Goal: Task Accomplishment & Management: Use online tool/utility

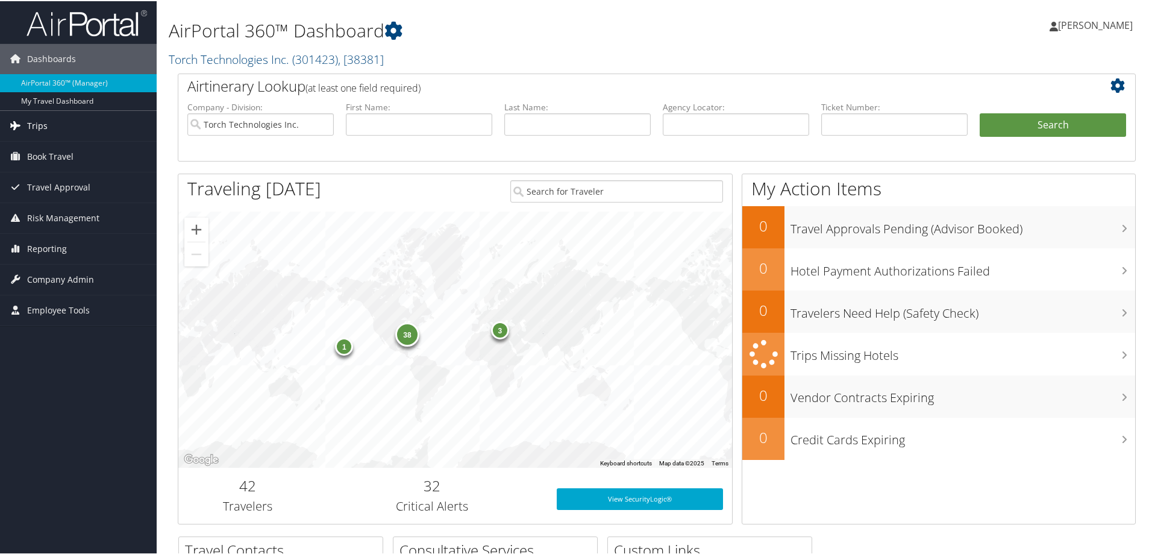
click at [33, 124] on span "Trips" at bounding box center [37, 125] width 20 height 30
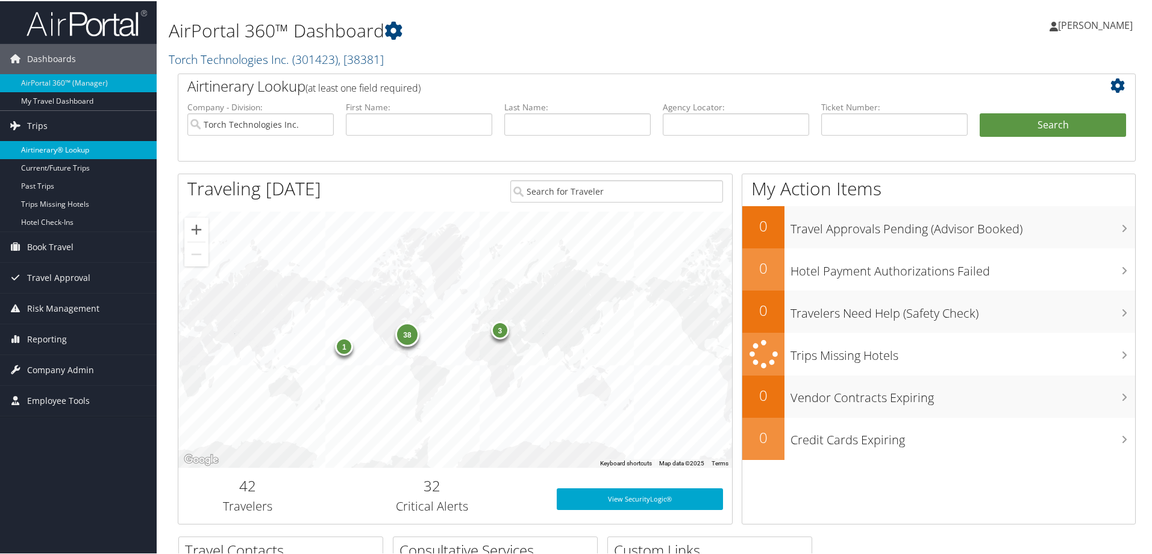
click at [54, 149] on link "Airtinerary® Lookup" at bounding box center [78, 149] width 157 height 18
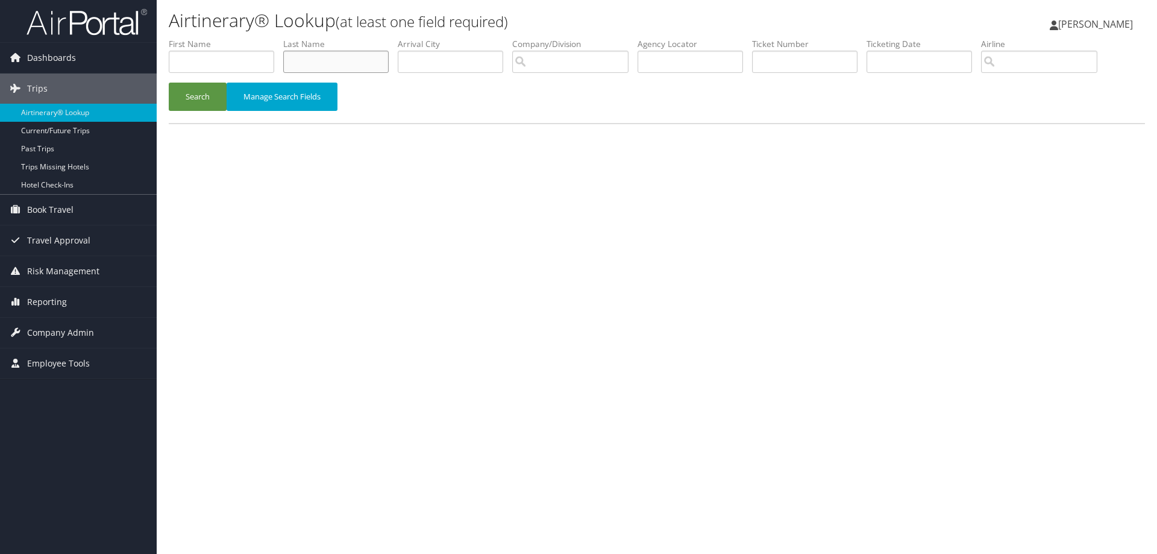
click at [316, 58] on input "text" at bounding box center [335, 62] width 105 height 22
click at [198, 98] on button "Search" at bounding box center [198, 97] width 58 height 28
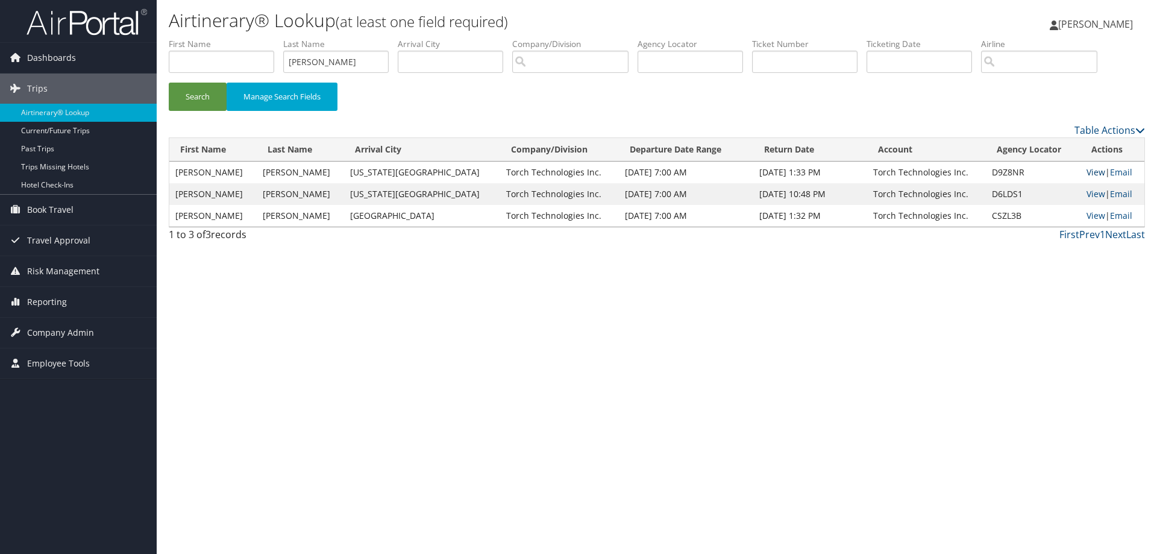
click at [1089, 170] on link "View" at bounding box center [1095, 171] width 19 height 11
drag, startPoint x: 351, startPoint y: 64, endPoint x: 267, endPoint y: 71, distance: 84.1
click at [269, 38] on ul "First Name Last Name Gneiting Departure City Arrival City Company/Division Airp…" at bounding box center [657, 38] width 976 height 0
click at [195, 93] on button "Search" at bounding box center [198, 97] width 58 height 28
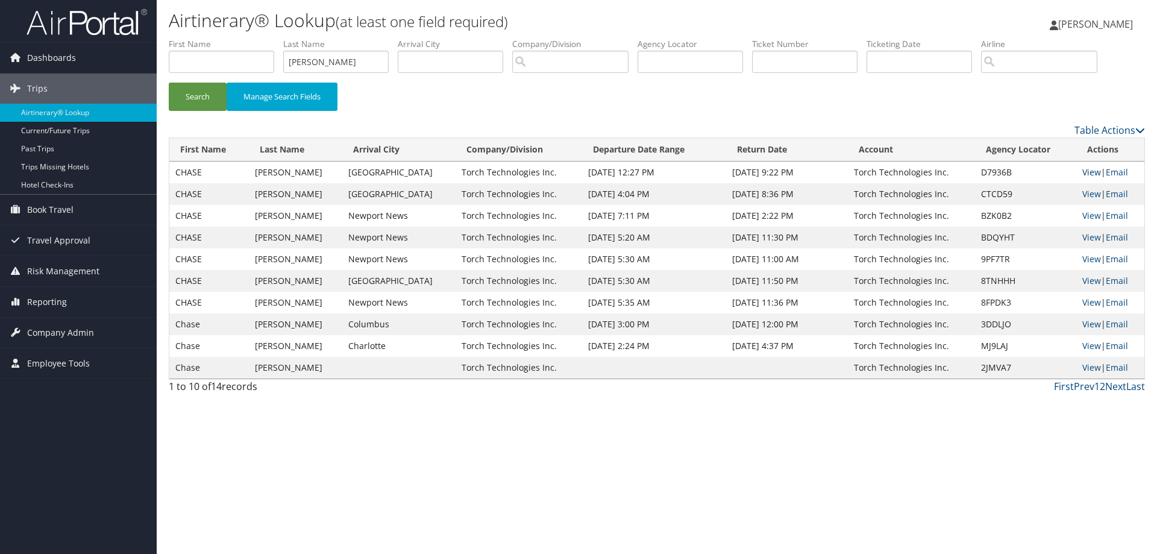
click at [1087, 169] on link "View" at bounding box center [1091, 171] width 19 height 11
drag, startPoint x: 349, startPoint y: 63, endPoint x: 249, endPoint y: 64, distance: 100.0
click at [250, 38] on ul "First Name Last Name Grimes Departure City Arrival City Company/Division Airpor…" at bounding box center [657, 38] width 976 height 0
click at [201, 92] on button "Search" at bounding box center [198, 97] width 58 height 28
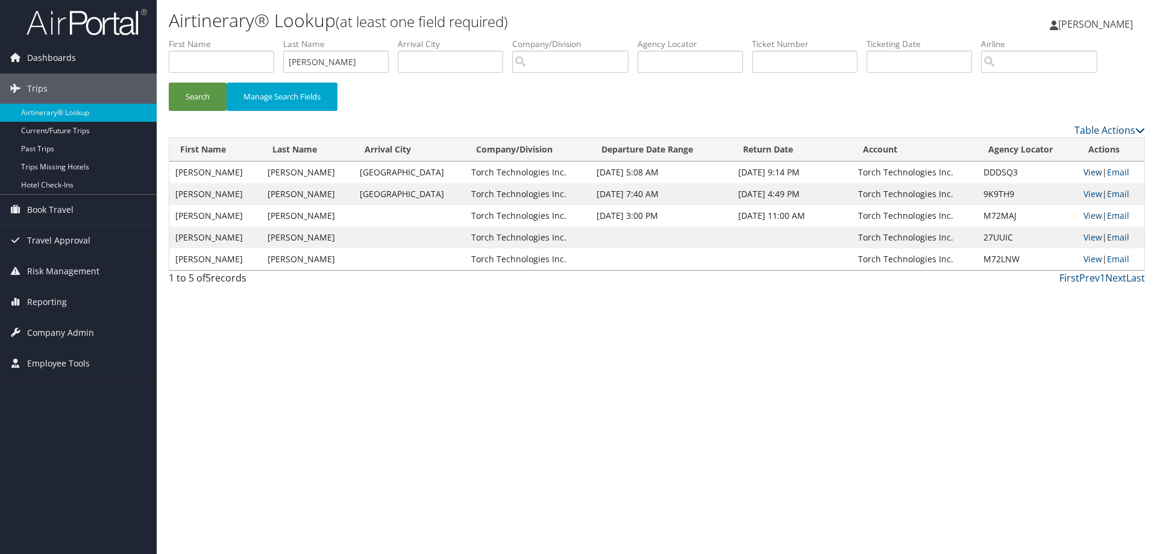
click at [1089, 170] on link "View" at bounding box center [1092, 171] width 19 height 11
drag, startPoint x: 356, startPoint y: 64, endPoint x: 281, endPoint y: 67, distance: 74.7
click at [281, 38] on ul "First Name Last Name Gomez Departure City Arrival City Company/Division Airport…" at bounding box center [657, 38] width 976 height 0
click at [207, 89] on button "Search" at bounding box center [198, 97] width 58 height 28
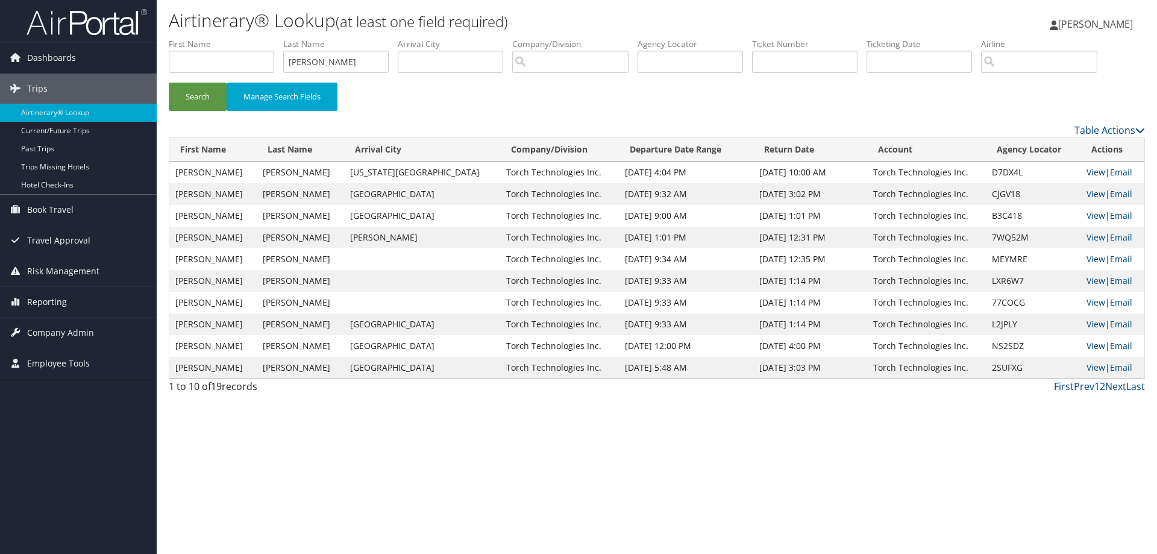
click at [1086, 174] on link "View" at bounding box center [1095, 171] width 19 height 11
drag, startPoint x: 358, startPoint y: 63, endPoint x: 218, endPoint y: 60, distance: 140.4
click at [224, 38] on ul "First Name Last Name gilliam Departure City Arrival City Company/Division Airpo…" at bounding box center [657, 38] width 976 height 0
click at [196, 96] on button "Search" at bounding box center [198, 97] width 58 height 28
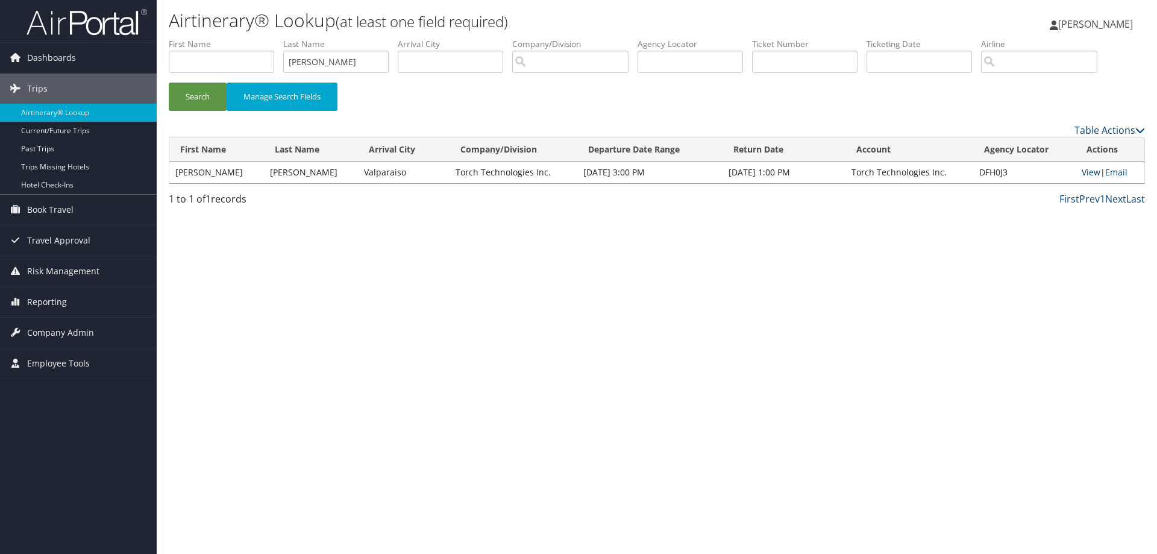
click at [1084, 170] on link "View" at bounding box center [1090, 171] width 19 height 11
drag, startPoint x: 340, startPoint y: 61, endPoint x: 263, endPoint y: 66, distance: 77.2
click at [263, 38] on ul "First Name Last Name gavin Departure City Arrival City Company/Division Airport…" at bounding box center [657, 38] width 976 height 0
click at [199, 92] on button "Search" at bounding box center [198, 97] width 58 height 28
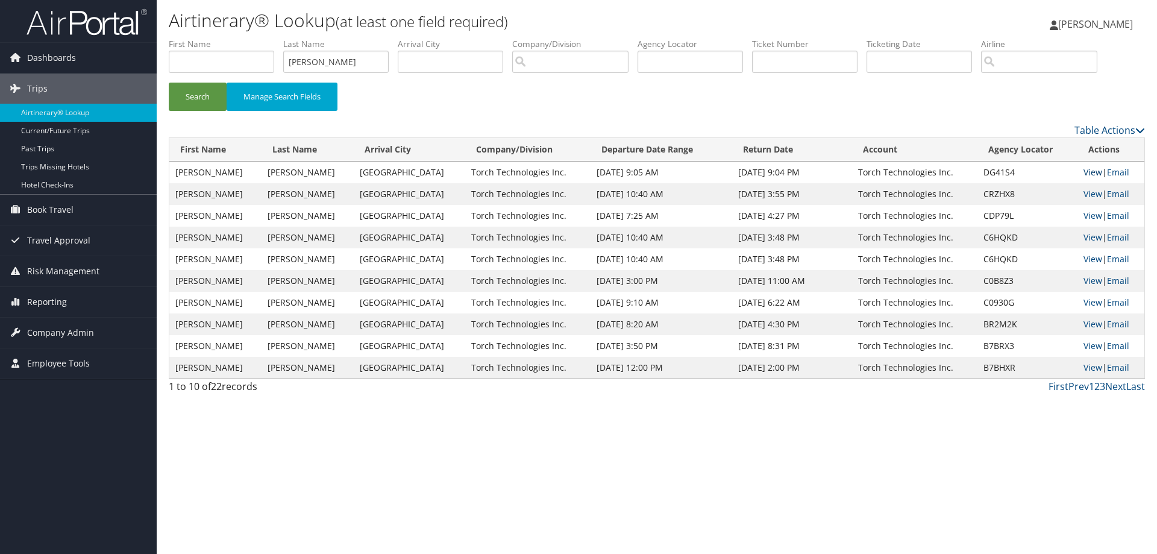
click at [1088, 171] on link "View" at bounding box center [1092, 171] width 19 height 11
drag, startPoint x: 336, startPoint y: 62, endPoint x: 243, endPoint y: 64, distance: 92.8
click at [243, 38] on ul "First Name Last Name Gagne Departure City Arrival City Company/Division Airport…" at bounding box center [657, 38] width 976 height 0
click at [206, 91] on button "Search" at bounding box center [198, 97] width 58 height 28
click at [1085, 193] on link "View" at bounding box center [1092, 193] width 19 height 11
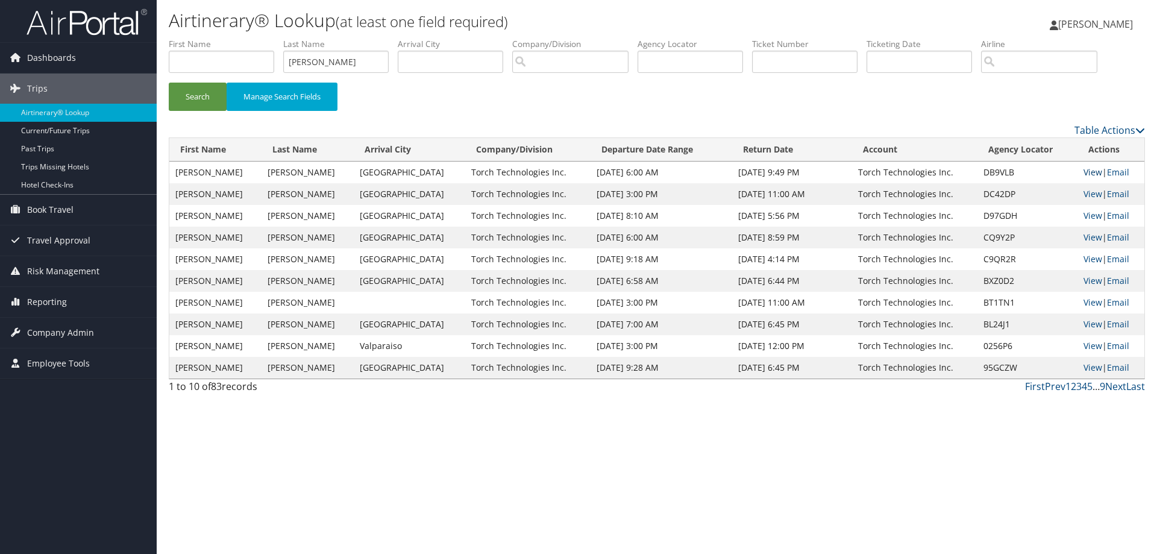
click at [1088, 173] on link "View" at bounding box center [1092, 171] width 19 height 11
drag, startPoint x: 328, startPoint y: 64, endPoint x: 257, endPoint y: 60, distance: 71.2
click at [259, 38] on ul "First Name Last Name hays Departure City Arrival City Company/Division Airport/…" at bounding box center [657, 38] width 976 height 0
click at [207, 96] on button "Search" at bounding box center [198, 97] width 58 height 28
click at [1089, 172] on link "View" at bounding box center [1092, 171] width 19 height 11
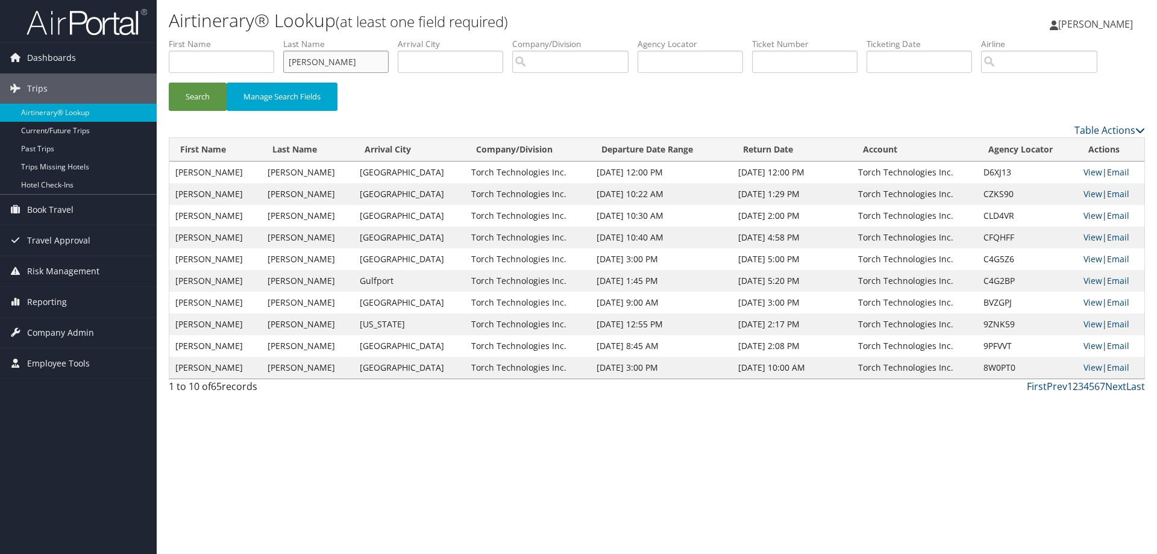
drag, startPoint x: 333, startPoint y: 67, endPoint x: 228, endPoint y: 75, distance: 105.1
click at [228, 38] on ul "First Name Last Name haars Departure City Arrival City Company/Division Airport…" at bounding box center [657, 38] width 976 height 0
click at [193, 97] on button "Search" at bounding box center [198, 97] width 58 height 28
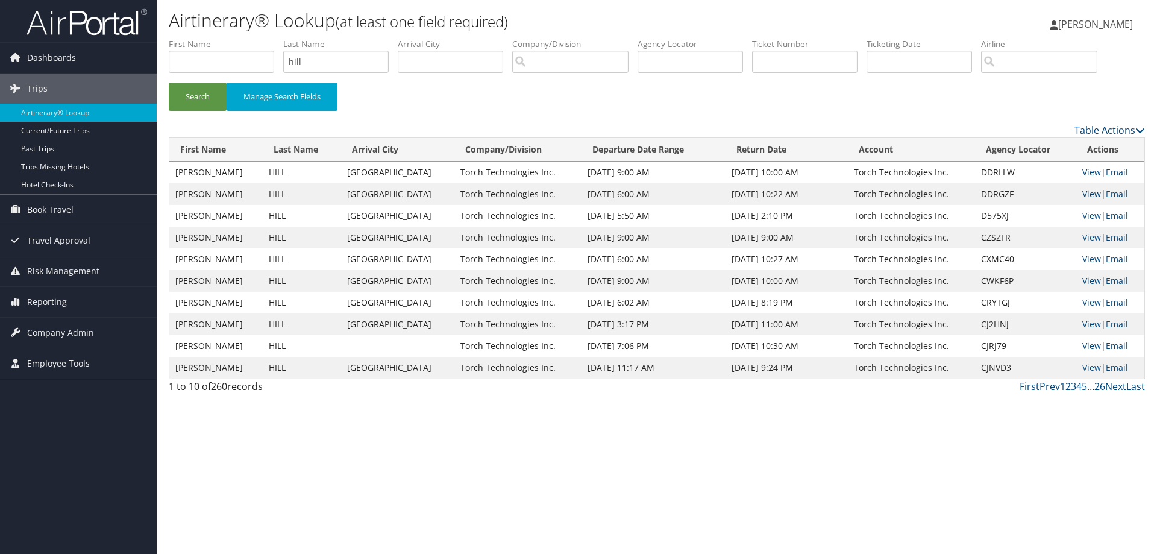
click at [1090, 192] on link "View" at bounding box center [1091, 193] width 19 height 11
click at [1084, 172] on link "View" at bounding box center [1091, 171] width 19 height 11
click at [1088, 213] on link "View" at bounding box center [1091, 215] width 19 height 11
drag, startPoint x: 330, startPoint y: 59, endPoint x: 241, endPoint y: 64, distance: 89.3
click at [239, 38] on ul "First Name Last Name hill Departure City Arrival City Company/Division Airport/…" at bounding box center [657, 38] width 976 height 0
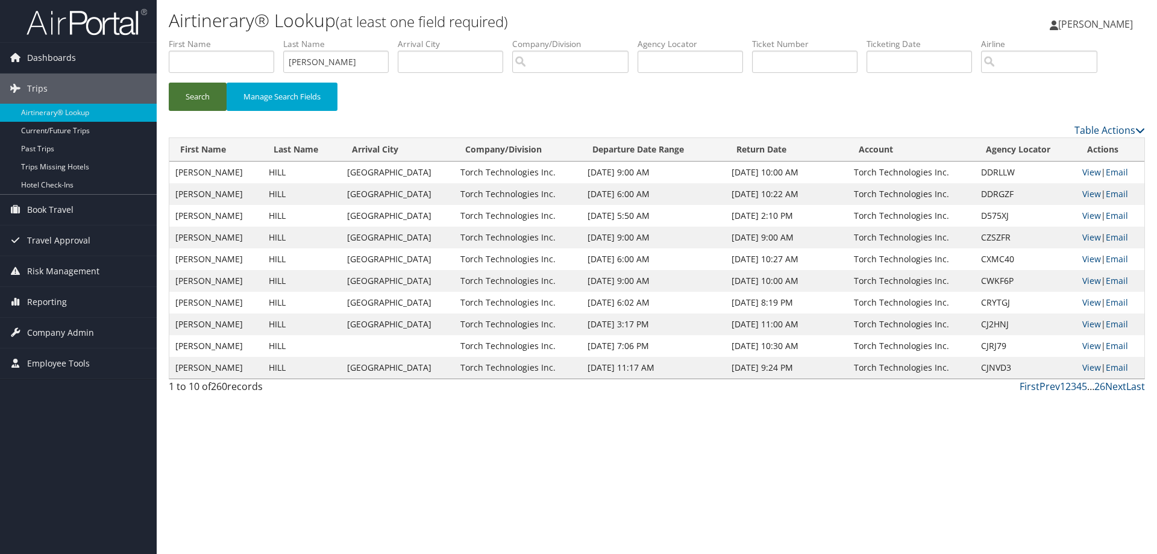
click at [202, 93] on button "Search" at bounding box center [198, 97] width 58 height 28
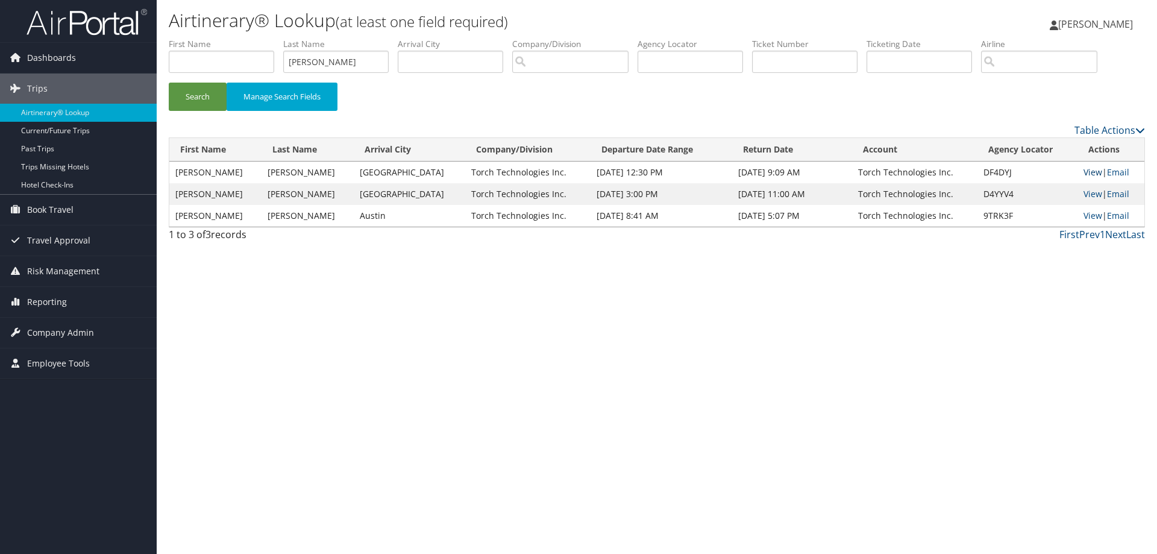
click at [1086, 172] on link "View" at bounding box center [1092, 171] width 19 height 11
drag, startPoint x: 331, startPoint y: 63, endPoint x: 268, endPoint y: 76, distance: 63.9
click at [268, 38] on ul "First Name Last Name Hugo Departure City Arrival City Company/Division Airport/…" at bounding box center [657, 38] width 976 height 0
click at [208, 91] on button "Search" at bounding box center [198, 97] width 58 height 28
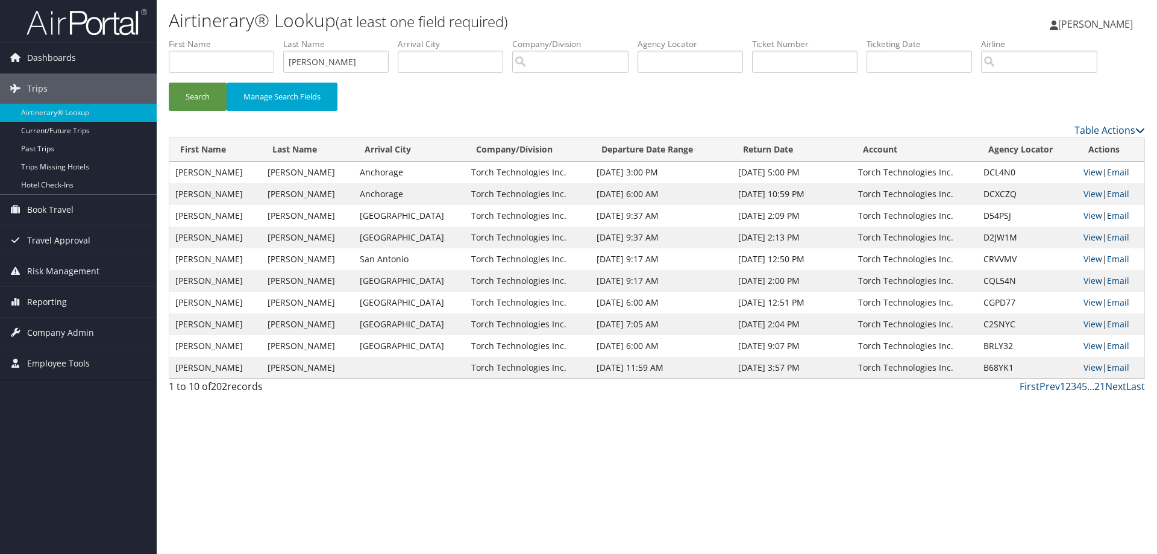
click at [1090, 173] on link "View" at bounding box center [1092, 171] width 19 height 11
click at [1083, 191] on link "View" at bounding box center [1092, 193] width 19 height 11
drag, startPoint x: 330, startPoint y: 61, endPoint x: 278, endPoint y: 66, distance: 51.5
click at [278, 38] on ul "First Name Last Name Harris Departure City Arrival City Company/Division Airpor…" at bounding box center [657, 38] width 976 height 0
click at [199, 99] on button "Search" at bounding box center [198, 97] width 58 height 28
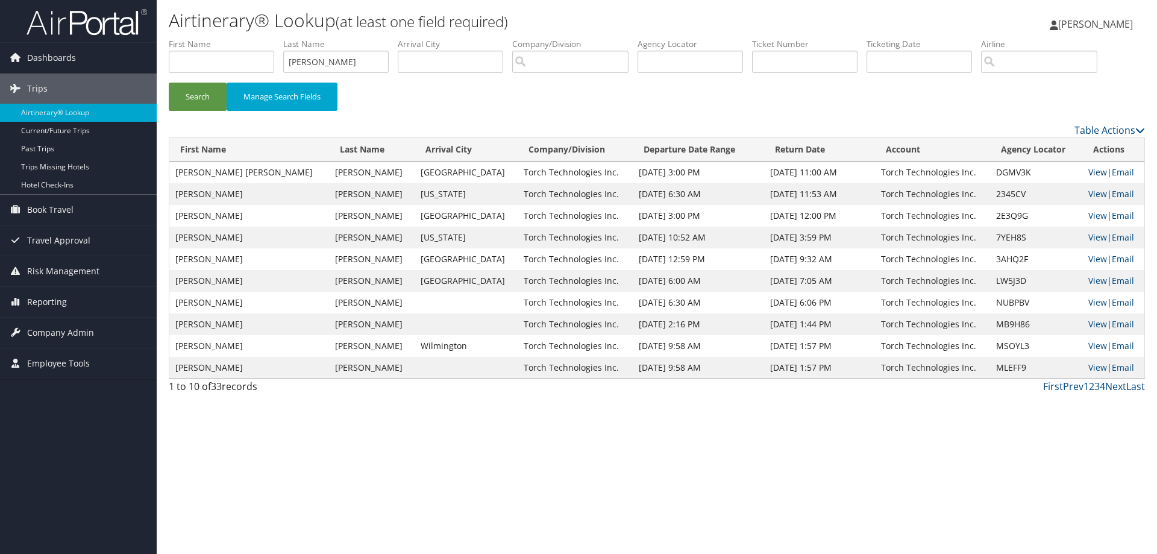
click at [1088, 171] on link "View" at bounding box center [1097, 171] width 19 height 11
drag, startPoint x: 328, startPoint y: 61, endPoint x: 229, endPoint y: 54, distance: 99.0
click at [229, 38] on ul "First Name Last Name Huff Departure City Arrival City Company/Division Airport/…" at bounding box center [657, 38] width 976 height 0
click at [195, 97] on button "Search" at bounding box center [198, 97] width 58 height 28
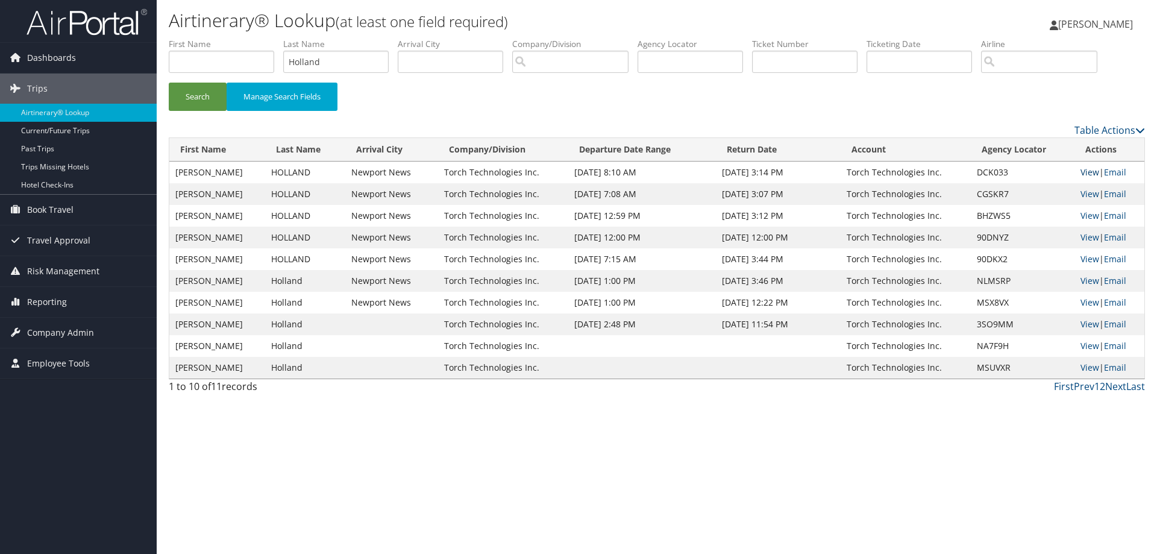
click at [1089, 174] on link "View" at bounding box center [1089, 171] width 19 height 11
drag, startPoint x: 360, startPoint y: 64, endPoint x: 230, endPoint y: 81, distance: 130.7
click at [231, 38] on ul "First Name Last Name Holland Departure City Arrival City Company/Division Airpo…" at bounding box center [657, 38] width 976 height 0
click at [205, 93] on button "Search" at bounding box center [198, 97] width 58 height 28
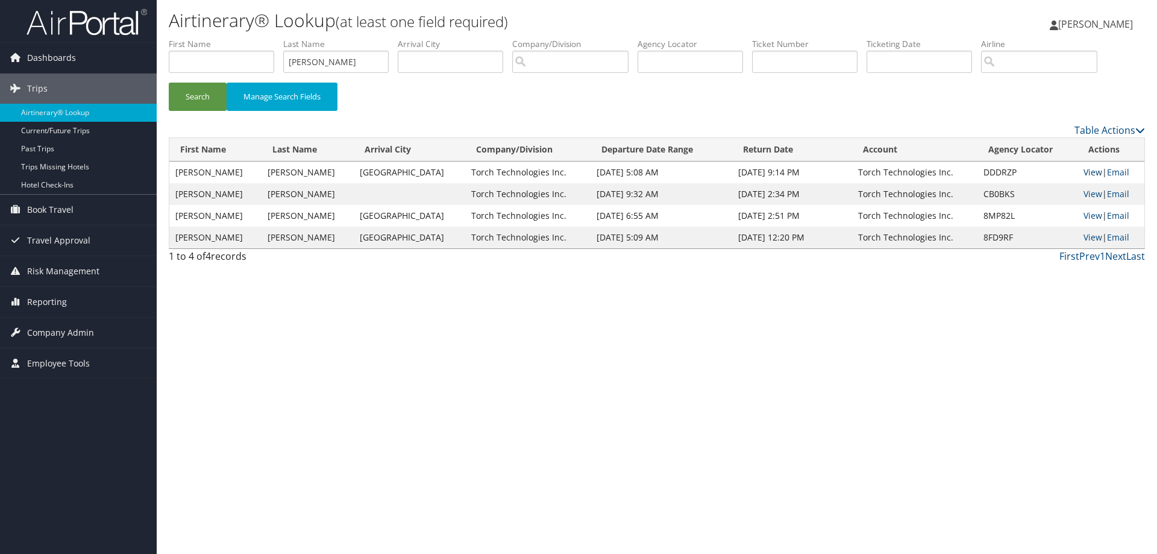
click at [1085, 172] on link "View" at bounding box center [1092, 171] width 19 height 11
drag, startPoint x: 342, startPoint y: 63, endPoint x: 252, endPoint y: 75, distance: 90.6
click at [254, 38] on ul "First Name Last Name Hodge Departure City Arrival City Company/Division Airport…" at bounding box center [657, 38] width 976 height 0
click at [199, 95] on button "Search" at bounding box center [198, 97] width 58 height 28
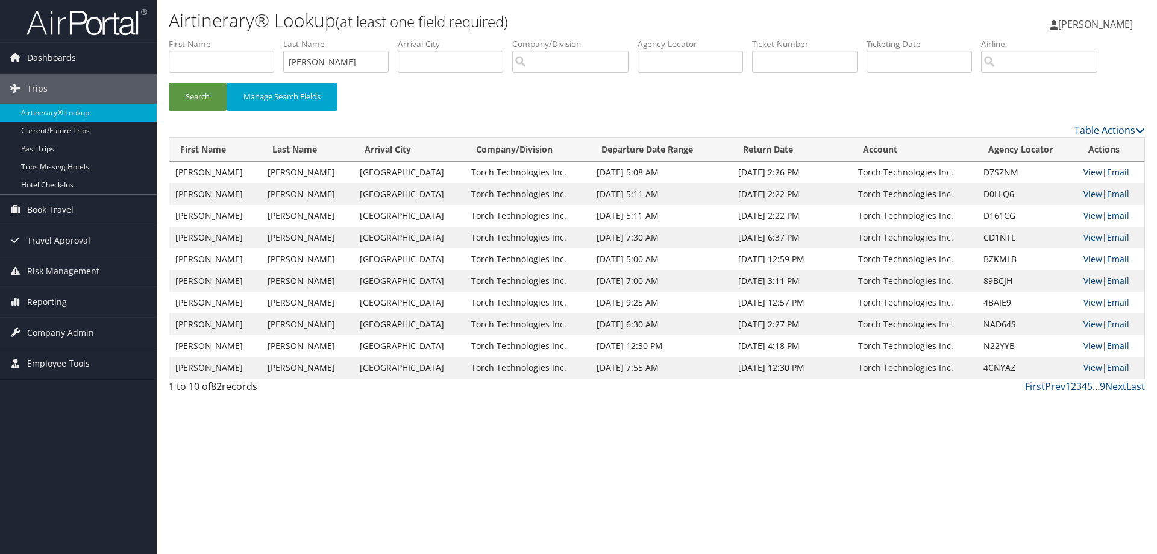
click at [1086, 171] on link "View" at bounding box center [1092, 171] width 19 height 11
drag, startPoint x: 351, startPoint y: 67, endPoint x: 269, endPoint y: 70, distance: 82.6
click at [269, 38] on ul "First Name Last Name Herr Departure City Arrival City Company/Division Airport/…" at bounding box center [657, 38] width 976 height 0
click at [197, 95] on button "Search" at bounding box center [198, 97] width 58 height 28
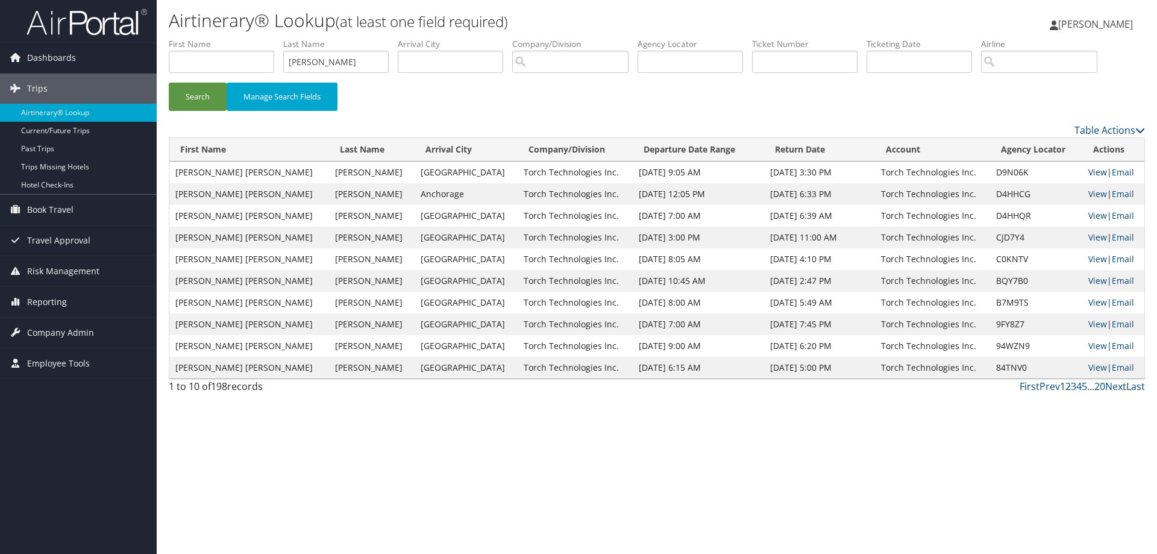
click at [1088, 172] on link "View" at bounding box center [1097, 171] width 19 height 11
drag, startPoint x: 358, startPoint y: 64, endPoint x: 230, endPoint y: 75, distance: 129.4
click at [230, 38] on ul "First Name Last Name hernandez Departure City Arrival City Company/Division Air…" at bounding box center [657, 38] width 976 height 0
click at [201, 93] on button "Search" at bounding box center [198, 97] width 58 height 28
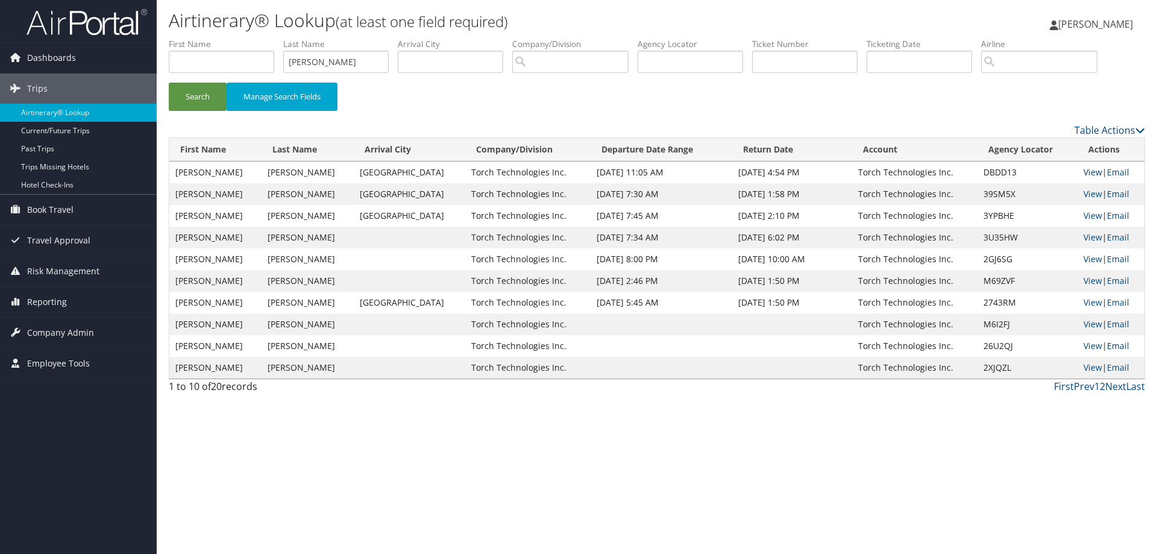
click at [1083, 174] on link "View" at bounding box center [1092, 171] width 19 height 11
drag, startPoint x: 342, startPoint y: 66, endPoint x: 244, endPoint y: 80, distance: 98.7
click at [245, 38] on ul "First Name Last Name helms Departure City Arrival City Company/Division Airport…" at bounding box center [657, 38] width 976 height 0
click at [196, 98] on button "Search" at bounding box center [198, 97] width 58 height 28
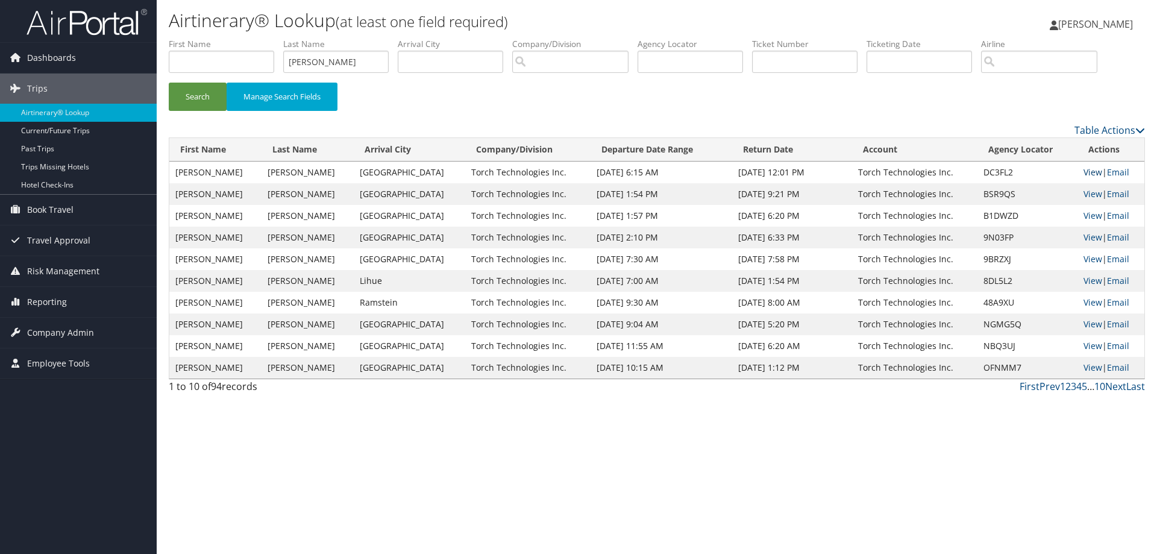
click at [1089, 169] on link "View" at bounding box center [1092, 171] width 19 height 11
drag, startPoint x: 342, startPoint y: 66, endPoint x: 273, endPoint y: 71, distance: 68.9
click at [274, 38] on ul "First Name Last Name James Departure City Arrival City Company/Division Airport…" at bounding box center [657, 38] width 976 height 0
click at [205, 94] on button "Search" at bounding box center [198, 97] width 58 height 28
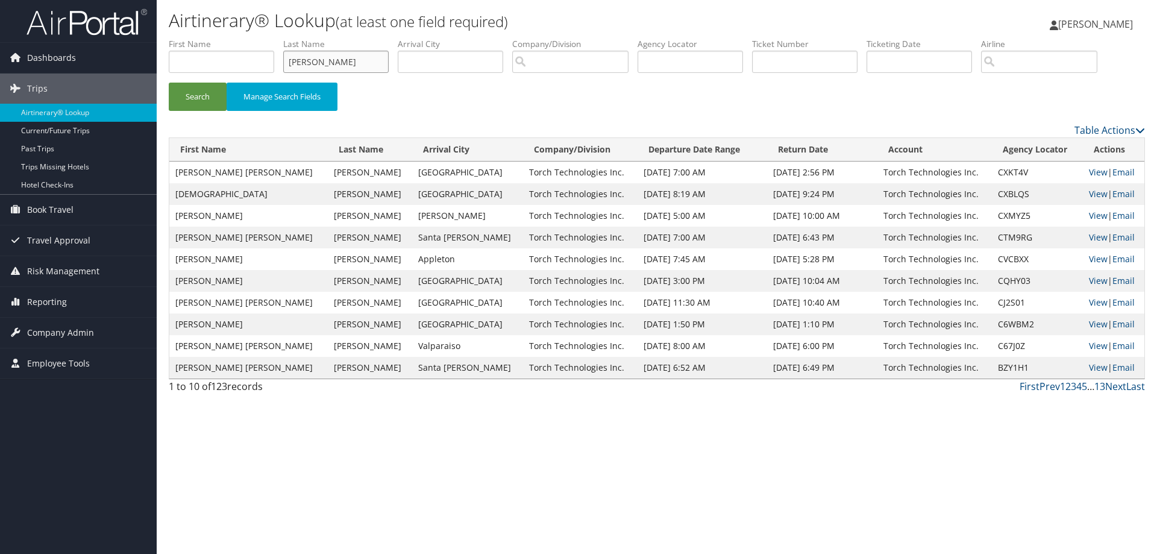
drag, startPoint x: 337, startPoint y: 63, endPoint x: 283, endPoint y: 69, distance: 55.1
click at [283, 38] on ul "First Name Last Name Johnson Departure City Arrival City Company/Division Airpo…" at bounding box center [657, 38] width 976 height 0
click at [209, 90] on button "Search" at bounding box center [198, 97] width 58 height 28
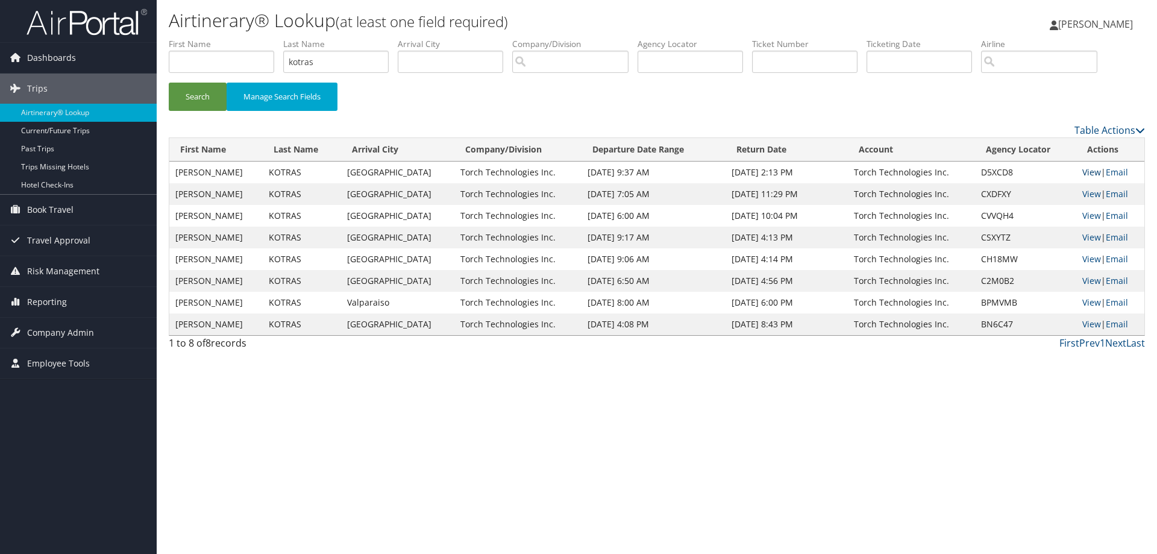
click at [1082, 171] on link "View" at bounding box center [1091, 171] width 19 height 11
click at [1084, 192] on link "View" at bounding box center [1091, 193] width 19 height 11
drag, startPoint x: 333, startPoint y: 64, endPoint x: 262, endPoint y: 67, distance: 71.2
click at [263, 38] on ul "First Name Last Name kotras Departure City Arrival City Company/Division Airpor…" at bounding box center [657, 38] width 976 height 0
click at [193, 93] on button "Search" at bounding box center [198, 97] width 58 height 28
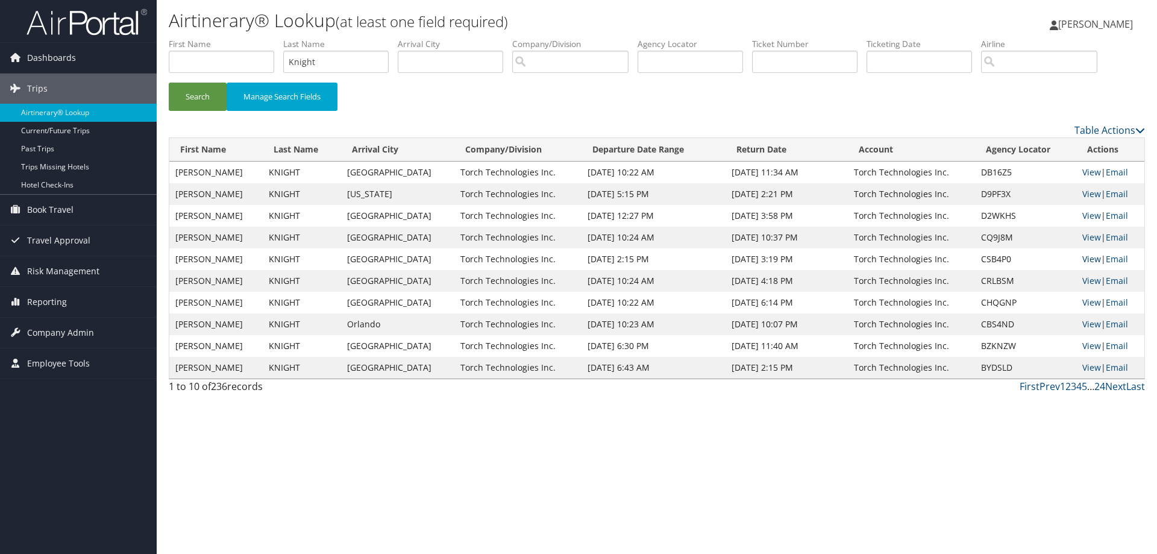
click at [1086, 257] on link "View" at bounding box center [1091, 258] width 19 height 11
click at [1089, 168] on link "View" at bounding box center [1091, 171] width 19 height 11
drag, startPoint x: 340, startPoint y: 66, endPoint x: 266, endPoint y: 77, distance: 74.2
click at [266, 38] on ul "First Name Last Name Knight Departure City Arrival City Company/Division Airpor…" at bounding box center [657, 38] width 976 height 0
click at [199, 95] on button "Search" at bounding box center [198, 97] width 58 height 28
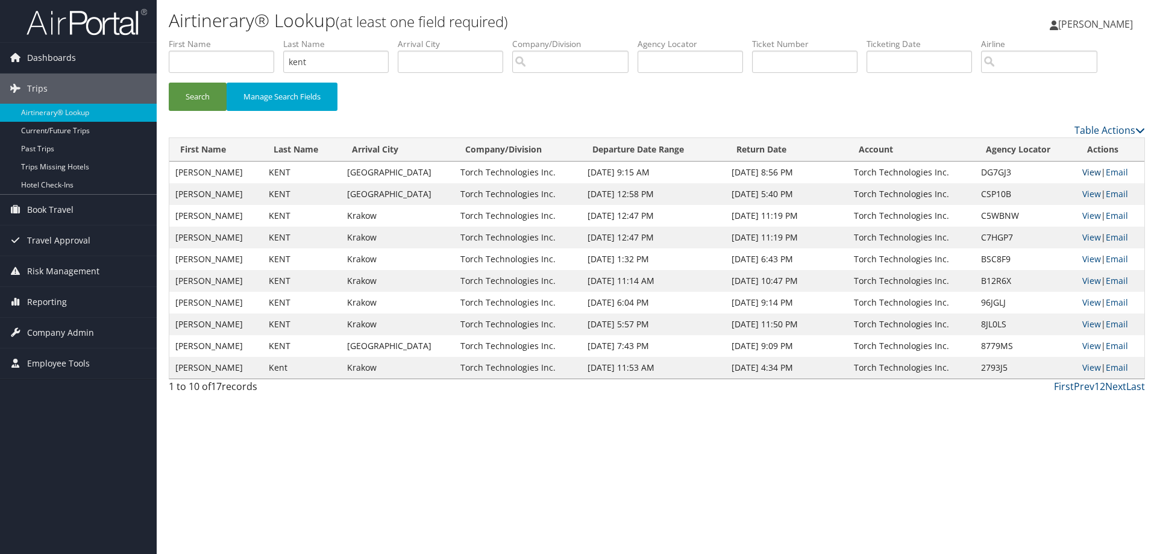
click at [1085, 171] on link "View" at bounding box center [1091, 171] width 19 height 11
drag, startPoint x: 336, startPoint y: 65, endPoint x: 252, endPoint y: 71, distance: 84.0
click at [257, 38] on ul "First Name Last Name kent Departure City Arrival City Company/Division Airport/…" at bounding box center [657, 38] width 976 height 0
click at [212, 99] on button "Search" at bounding box center [198, 97] width 58 height 28
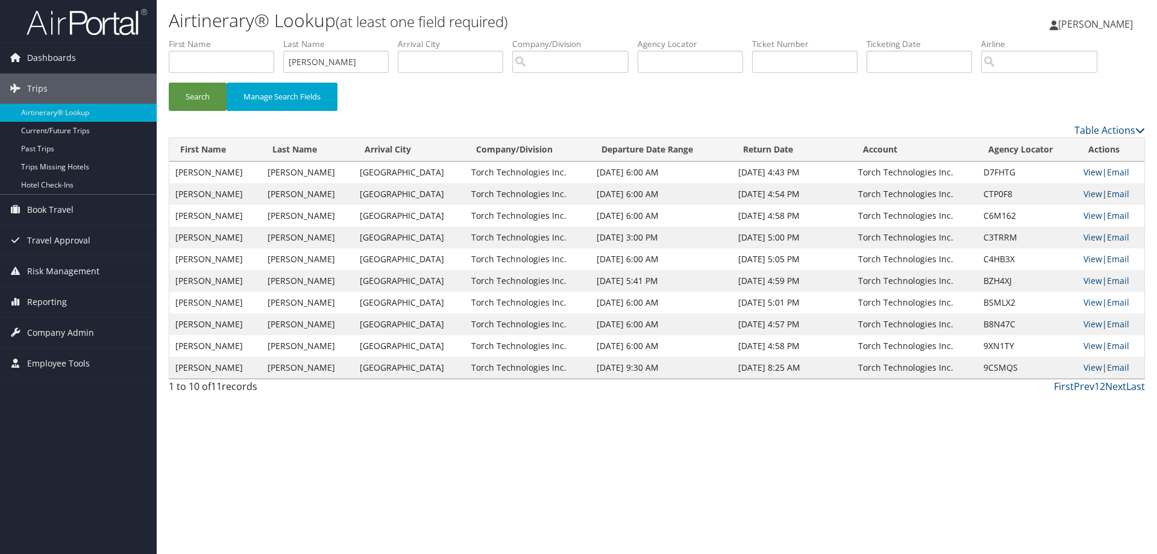
click at [1086, 172] on link "View" at bounding box center [1092, 171] width 19 height 11
drag, startPoint x: 355, startPoint y: 64, endPoint x: 269, endPoint y: 72, distance: 86.5
click at [270, 38] on ul "First Name Last Name Kegley Departure City Arrival City Company/Division Airpor…" at bounding box center [657, 38] width 976 height 0
click at [202, 95] on button "Search" at bounding box center [198, 97] width 58 height 28
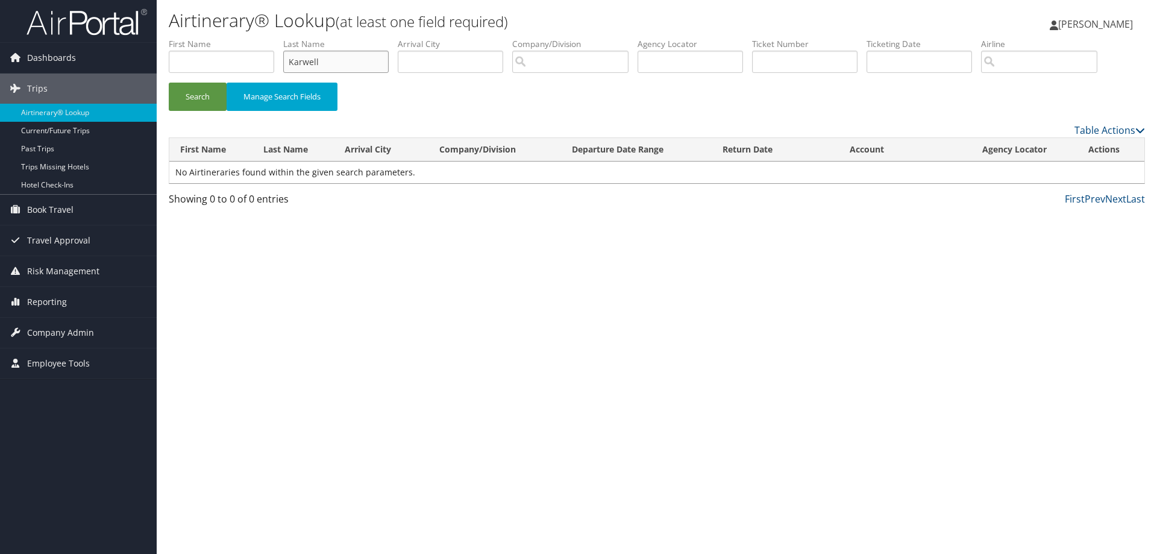
click at [345, 58] on input "Karwell" at bounding box center [335, 62] width 105 height 22
click at [196, 90] on button "Search" at bounding box center [198, 97] width 58 height 28
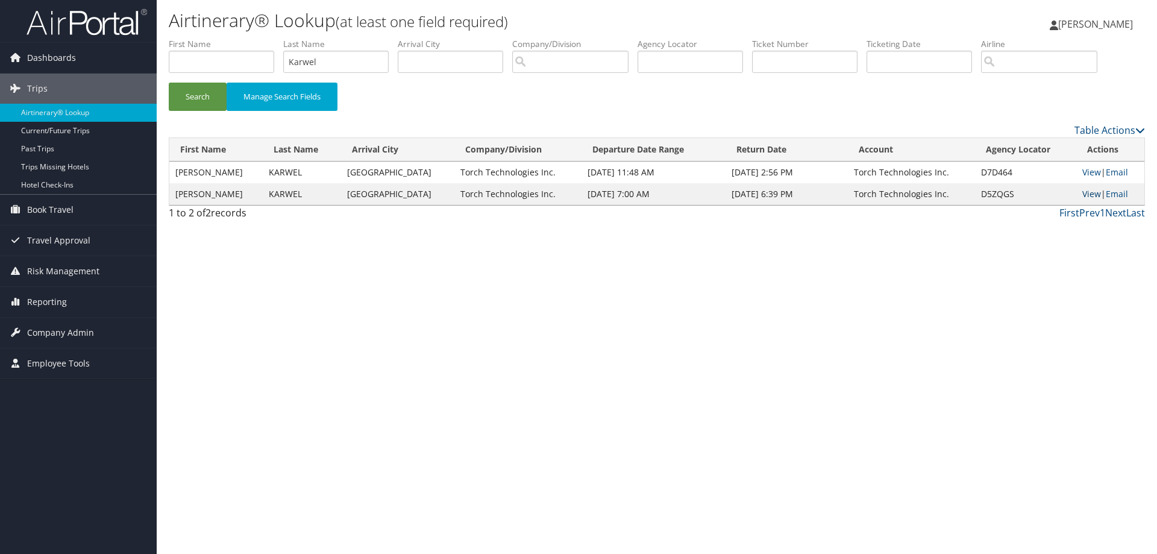
click at [1088, 191] on link "View" at bounding box center [1091, 193] width 19 height 11
click at [1086, 169] on link "View" at bounding box center [1091, 171] width 19 height 11
drag, startPoint x: 345, startPoint y: 62, endPoint x: 280, endPoint y: 64, distance: 65.1
click at [280, 38] on ul "First Name Last Name Karwel Departure City Arrival City Company/Division Airpor…" at bounding box center [657, 38] width 976 height 0
click at [202, 98] on button "Search" at bounding box center [198, 97] width 58 height 28
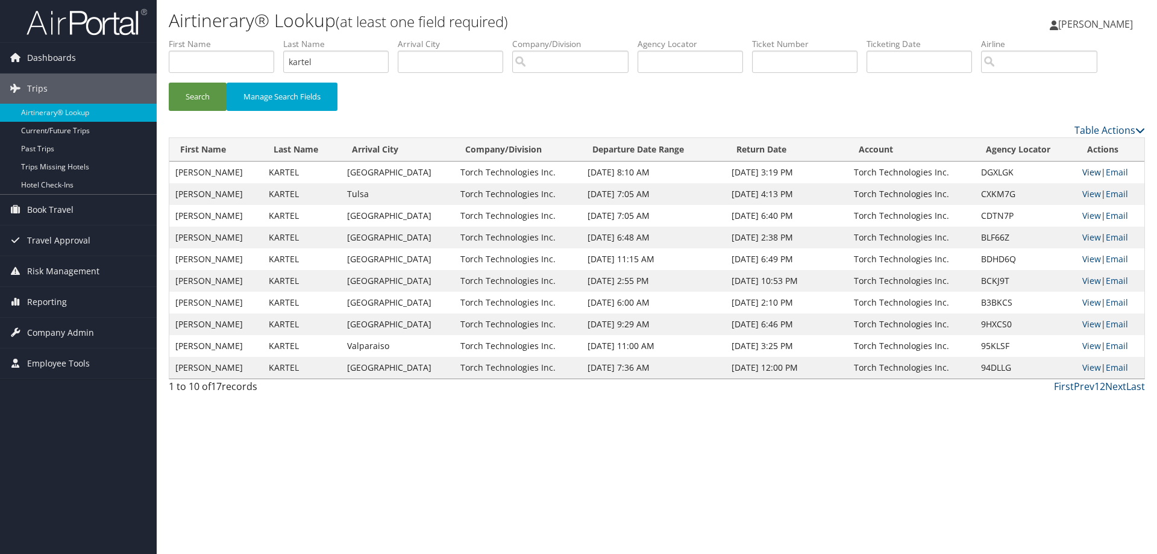
click at [1085, 172] on link "View" at bounding box center [1091, 171] width 19 height 11
drag, startPoint x: 361, startPoint y: 69, endPoint x: 286, endPoint y: 68, distance: 74.7
click at [286, 68] on input "kartel" at bounding box center [335, 62] width 105 height 22
type input "kaczanoski"
click at [204, 92] on button "Search" at bounding box center [198, 97] width 58 height 28
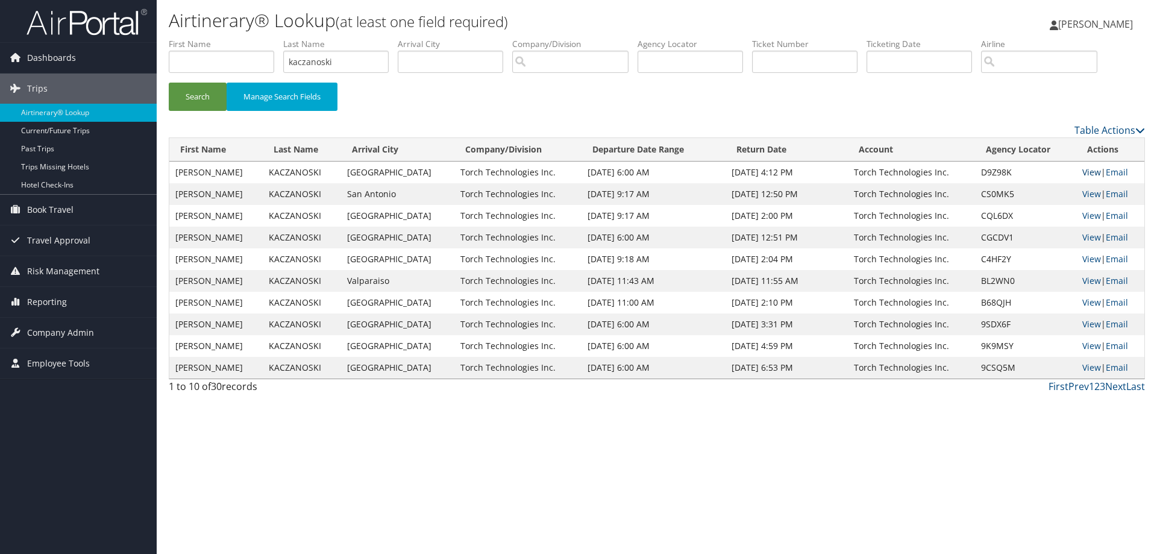
click at [1084, 172] on link "View" at bounding box center [1091, 171] width 19 height 11
click at [1092, 26] on span "[PERSON_NAME]" at bounding box center [1095, 23] width 75 height 13
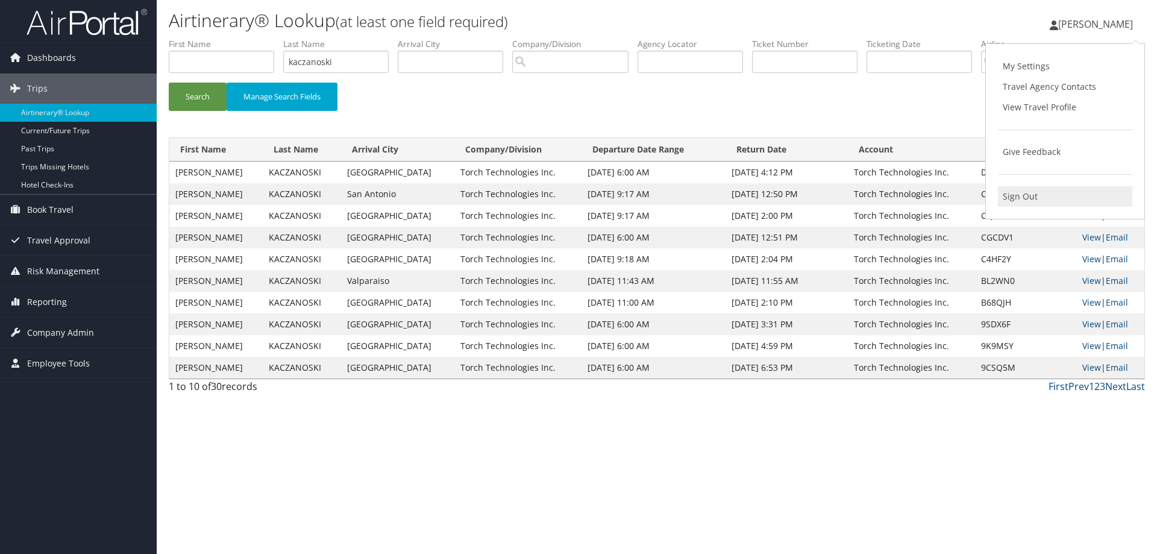
click at [1012, 198] on link "Sign Out" at bounding box center [1065, 196] width 134 height 20
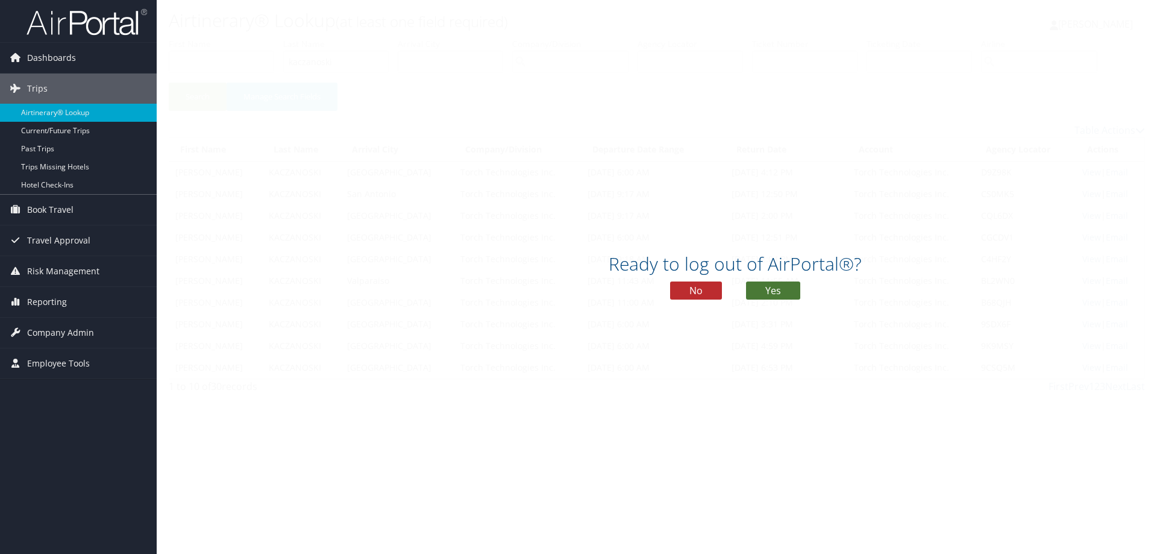
click at [774, 284] on button "Yes" at bounding box center [773, 290] width 54 height 18
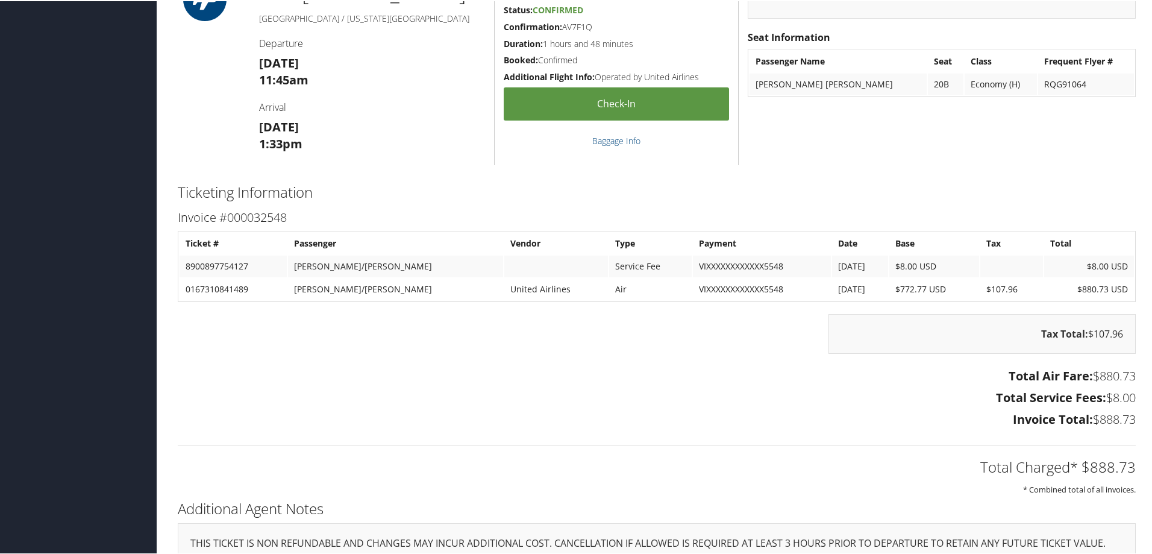
scroll to position [1700, 0]
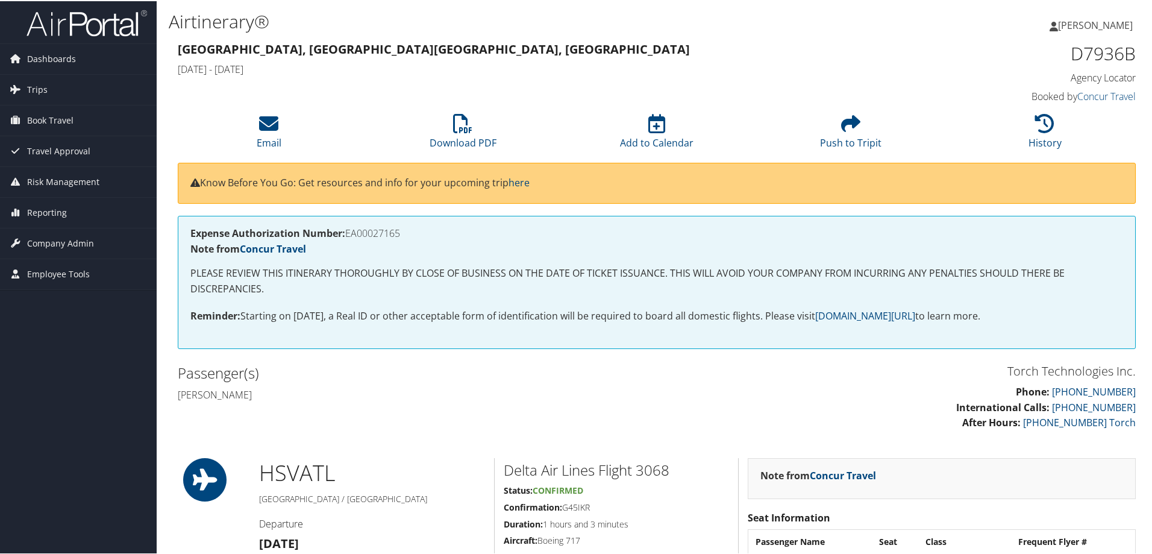
click at [340, 424] on div "Torch Technologies Inc. Phone: [PHONE_NUMBER] International Calls: [PHONE_NUMBE…" at bounding box center [657, 401] width 976 height 82
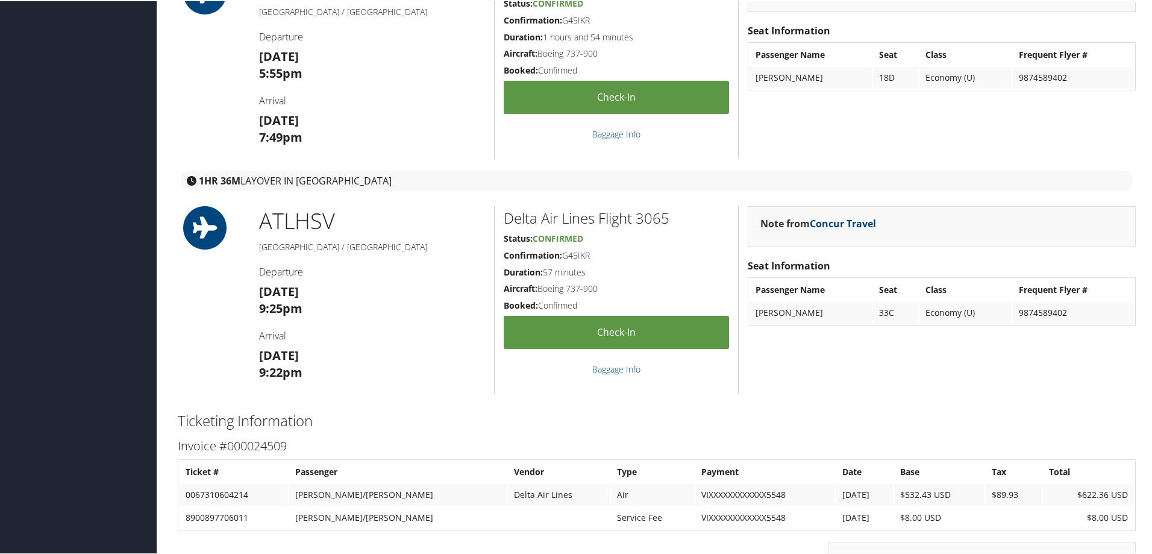
scroll to position [1205, 0]
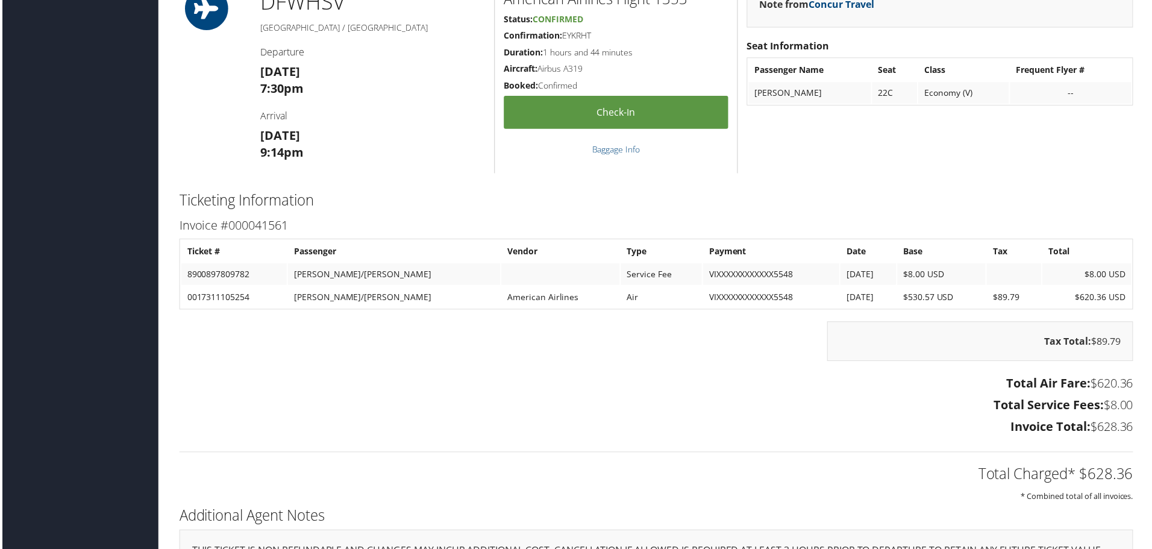
scroll to position [1747, 0]
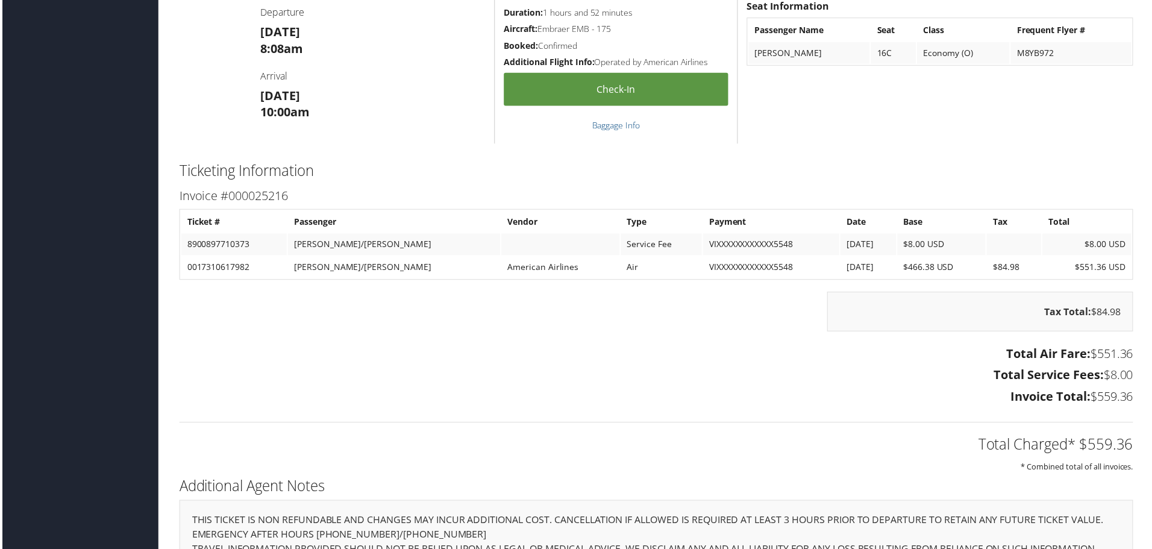
scroll to position [1687, 0]
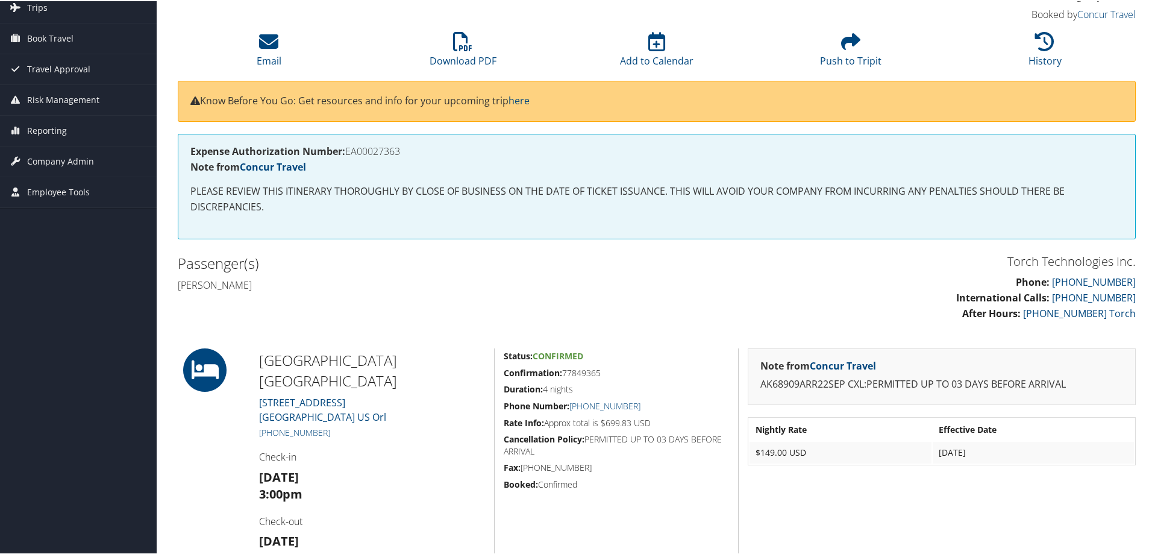
scroll to position [60, 0]
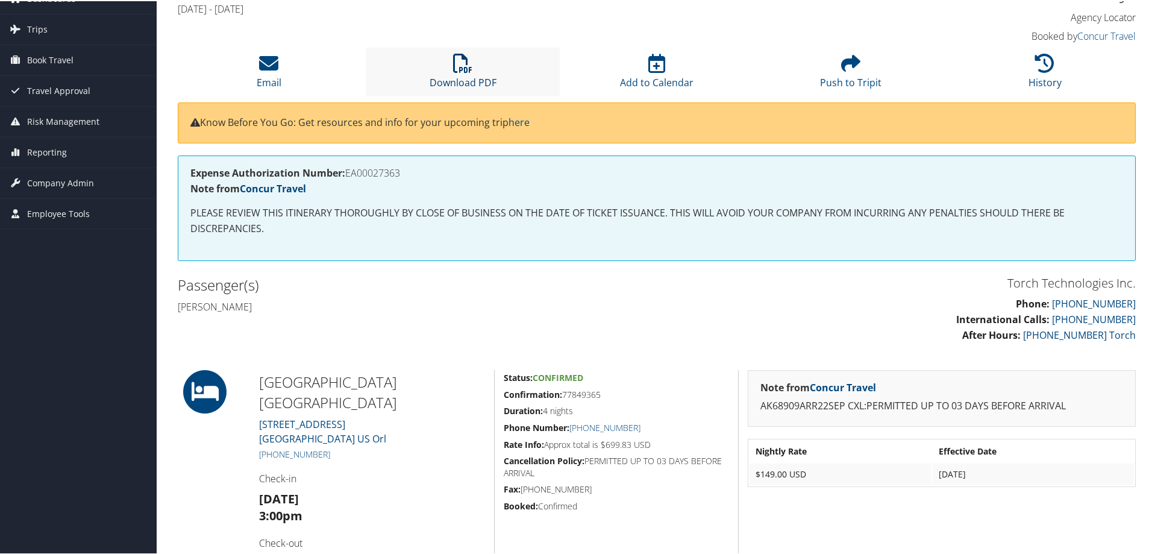
click at [461, 67] on icon at bounding box center [462, 61] width 19 height 19
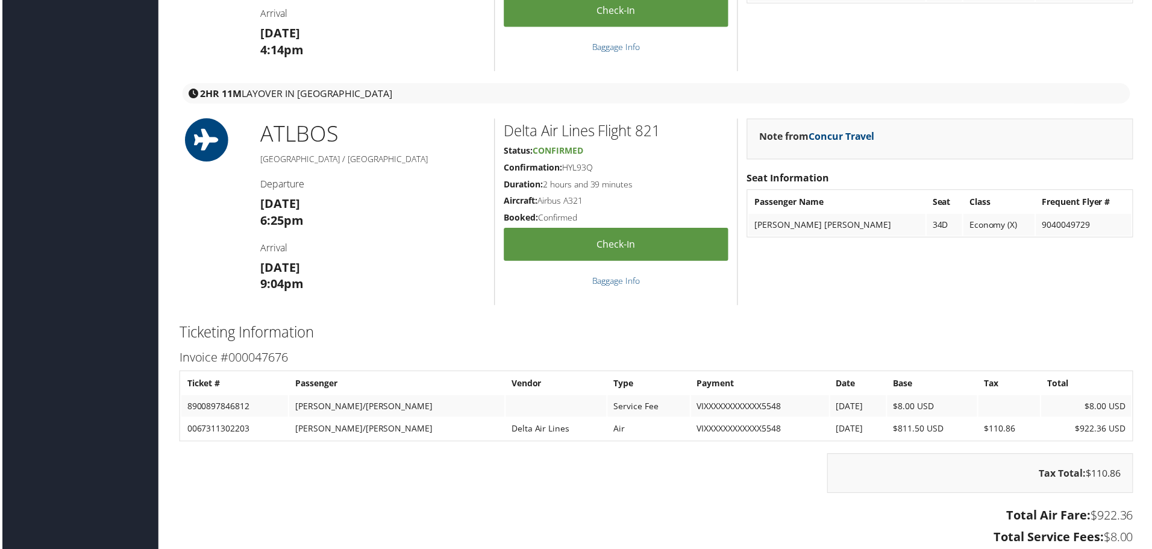
scroll to position [1506, 0]
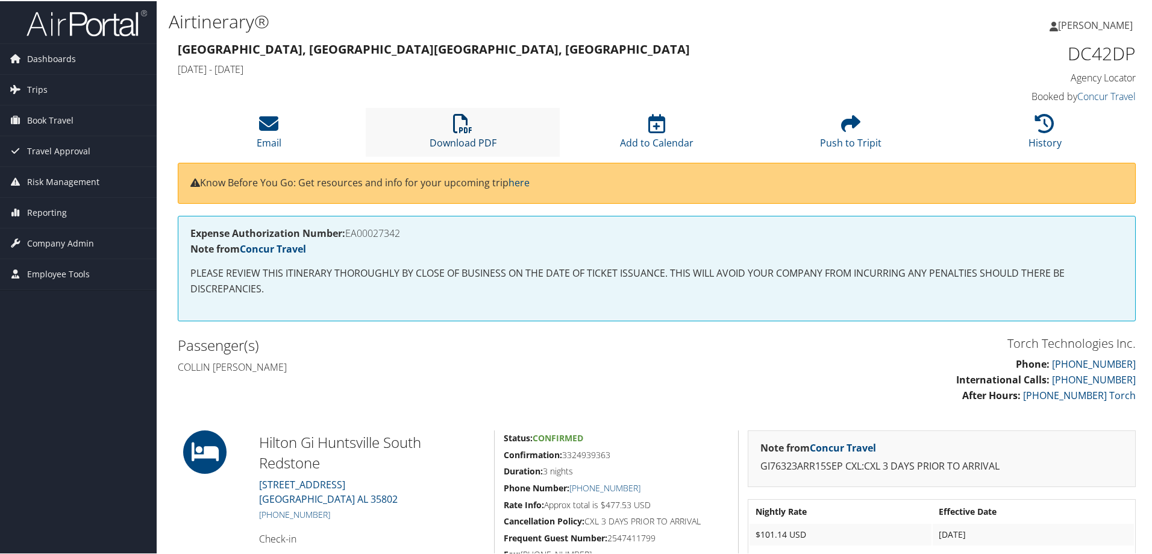
click at [459, 130] on icon at bounding box center [462, 122] width 19 height 19
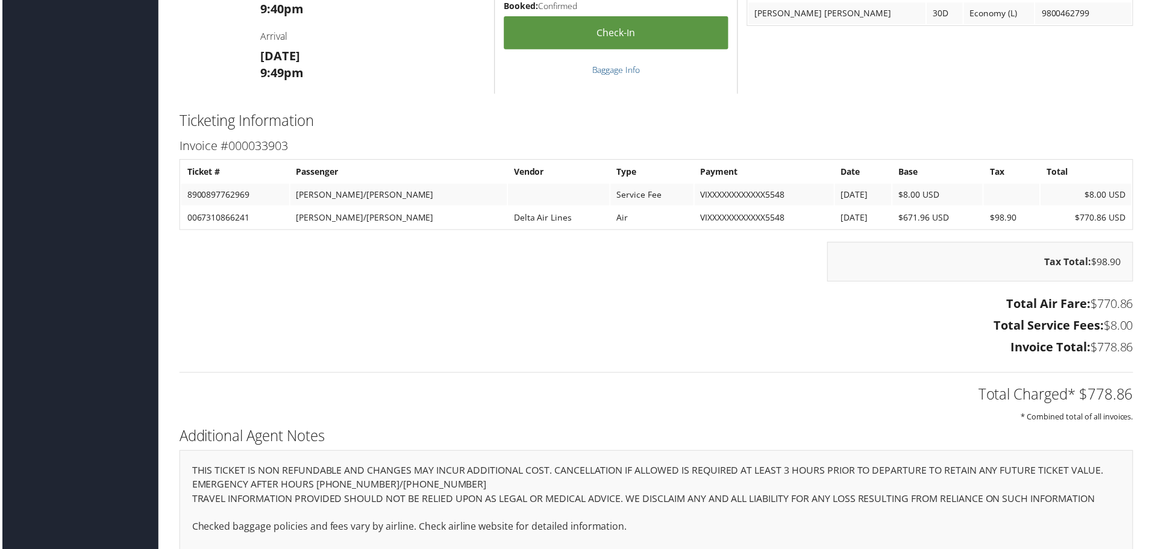
scroll to position [1675, 0]
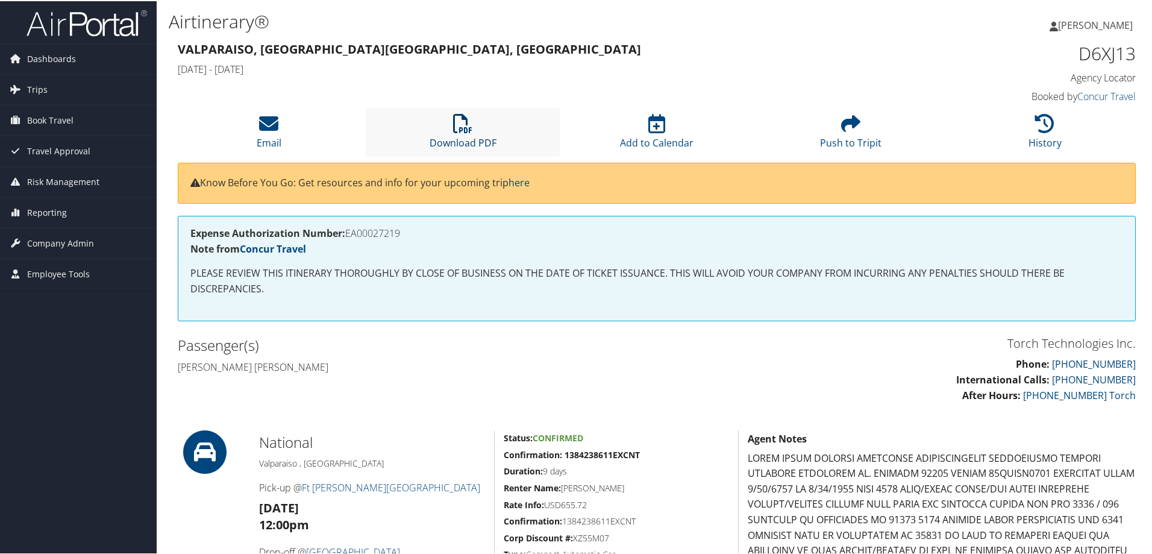
click at [460, 128] on icon at bounding box center [462, 122] width 19 height 19
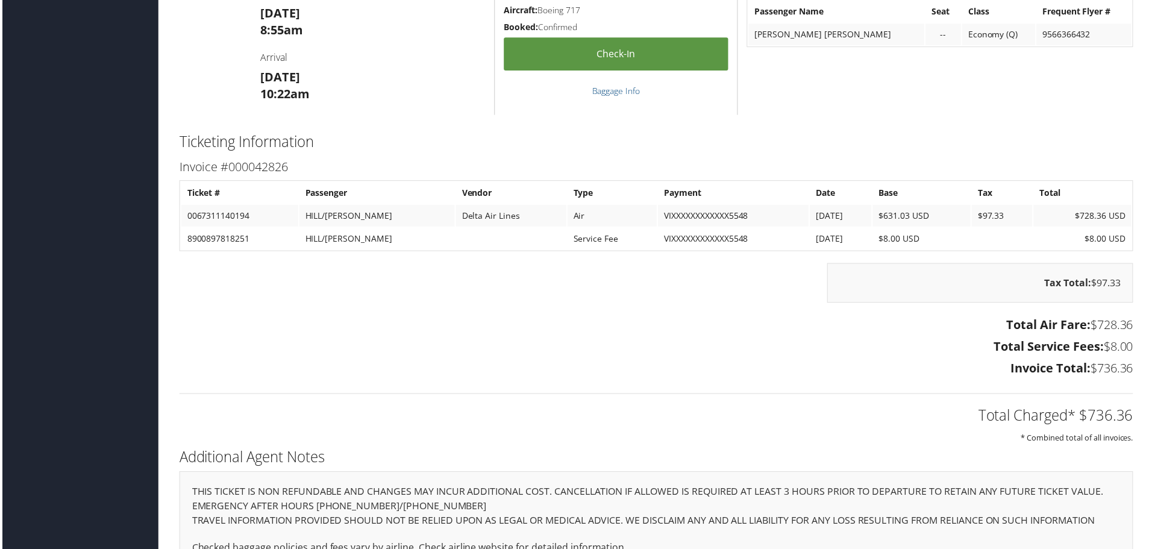
scroll to position [1394, 0]
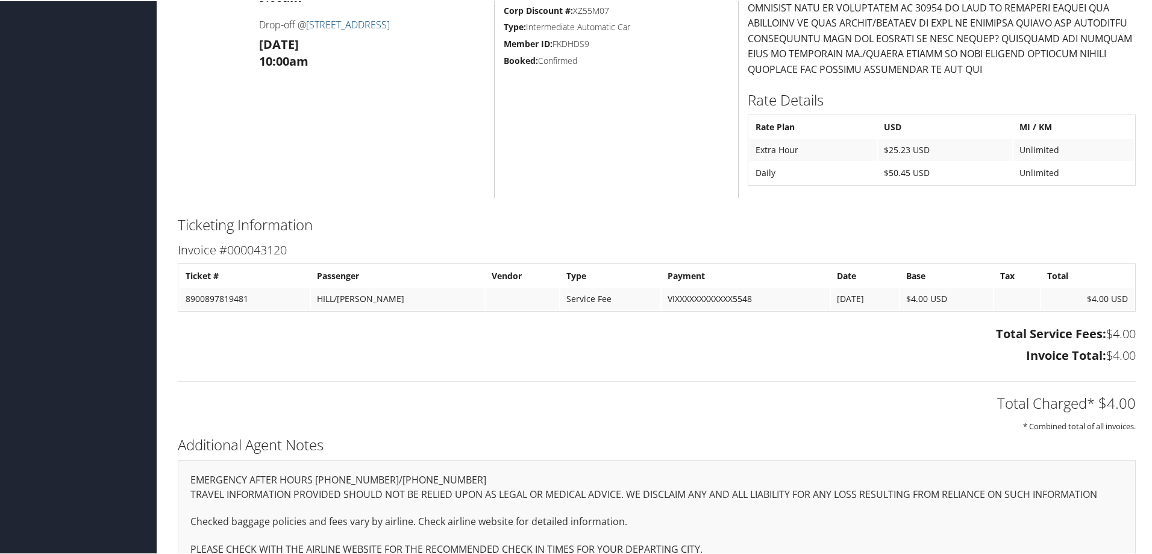
scroll to position [554, 0]
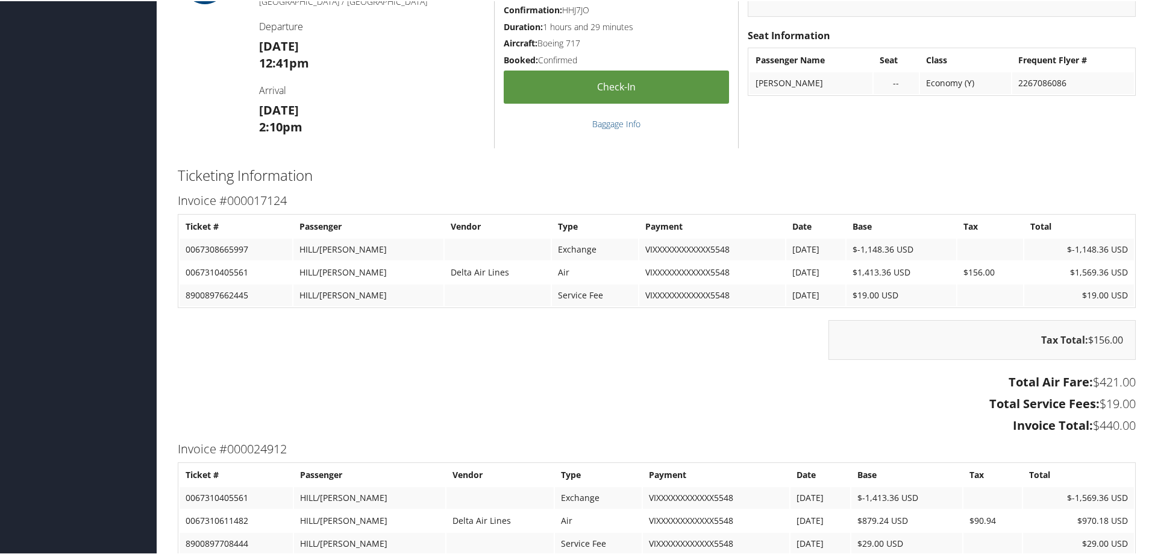
scroll to position [1747, 0]
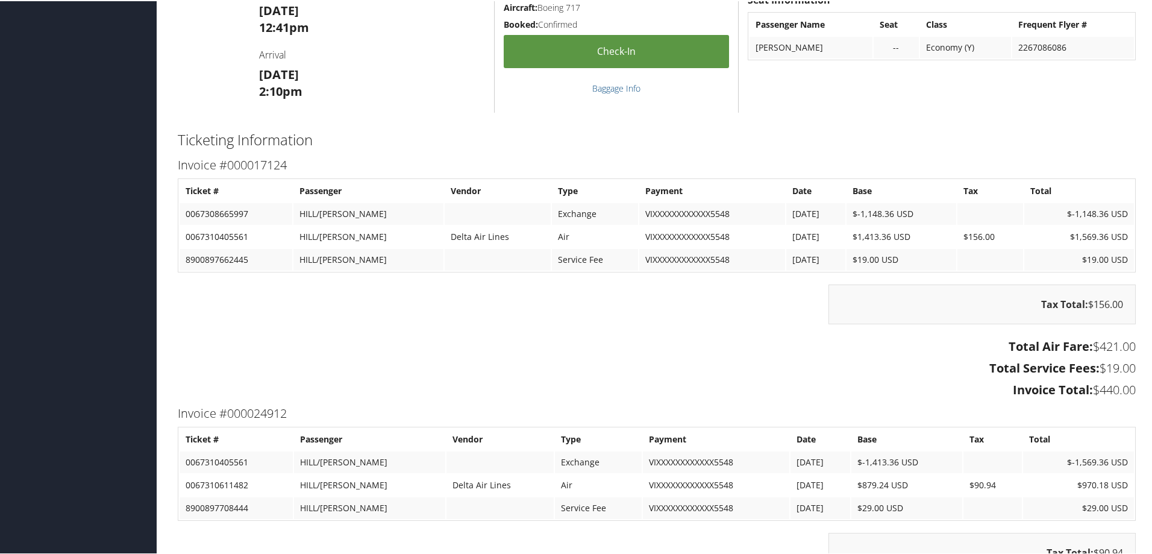
click at [693, 359] on div "Total Air Fare: $421.00 Total Service Fees: $19.00 Invoice Total: $440.00" at bounding box center [657, 368] width 976 height 67
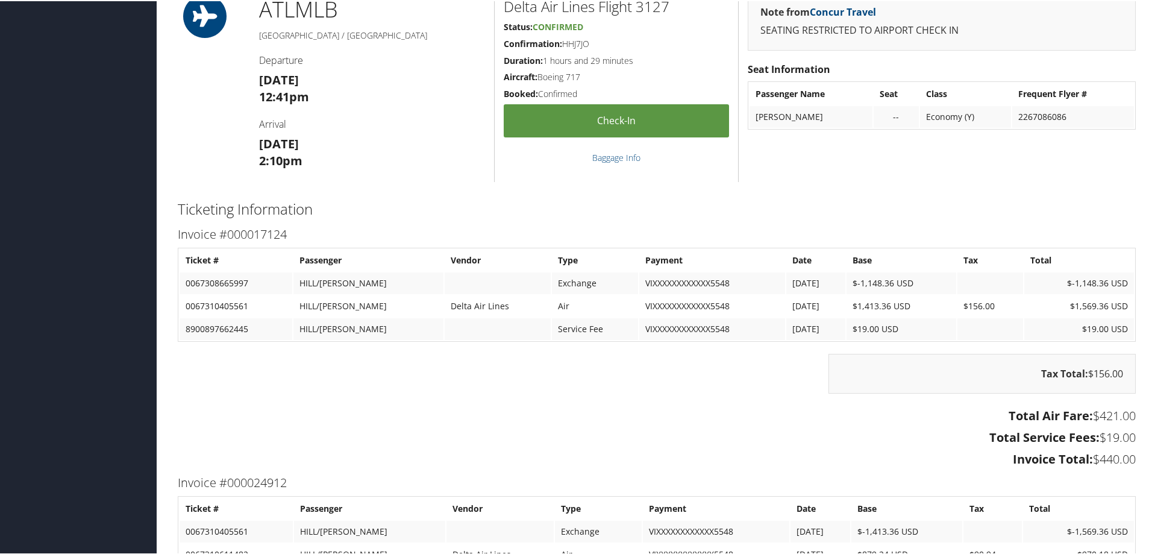
scroll to position [1627, 0]
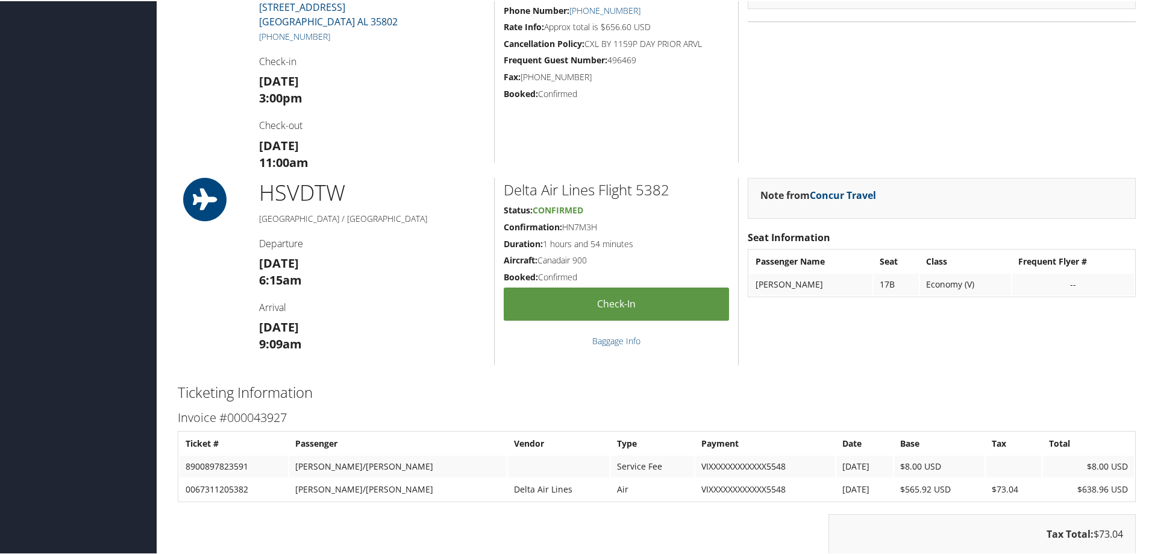
scroll to position [1012, 0]
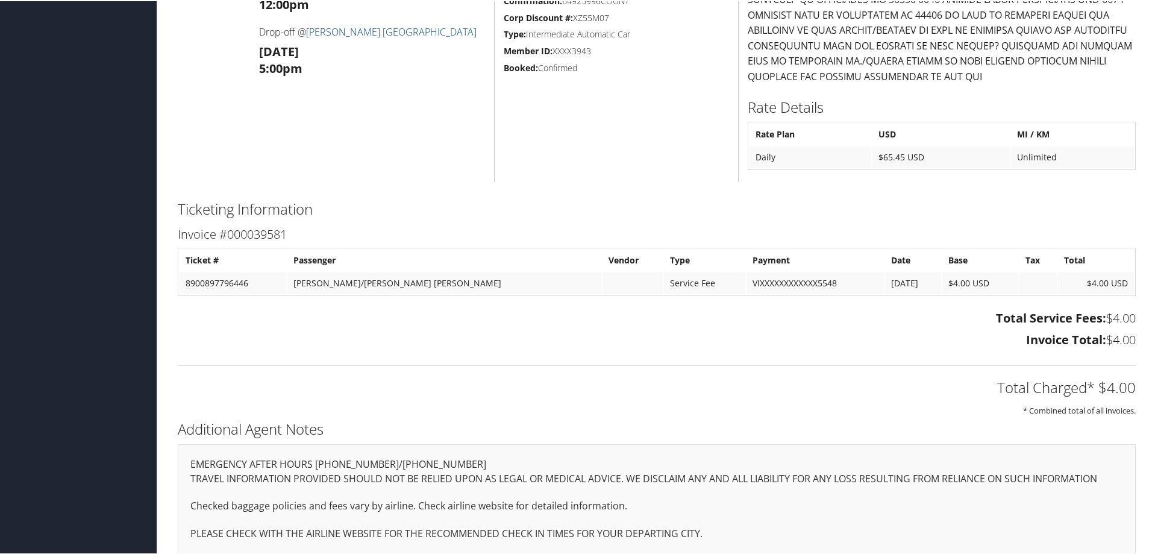
scroll to position [756, 0]
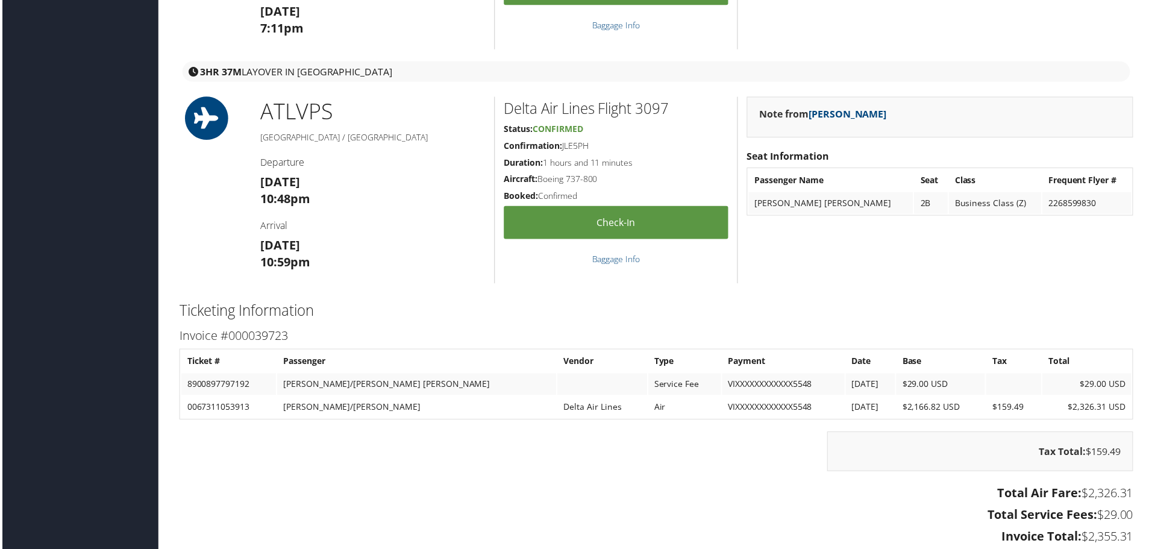
scroll to position [1687, 0]
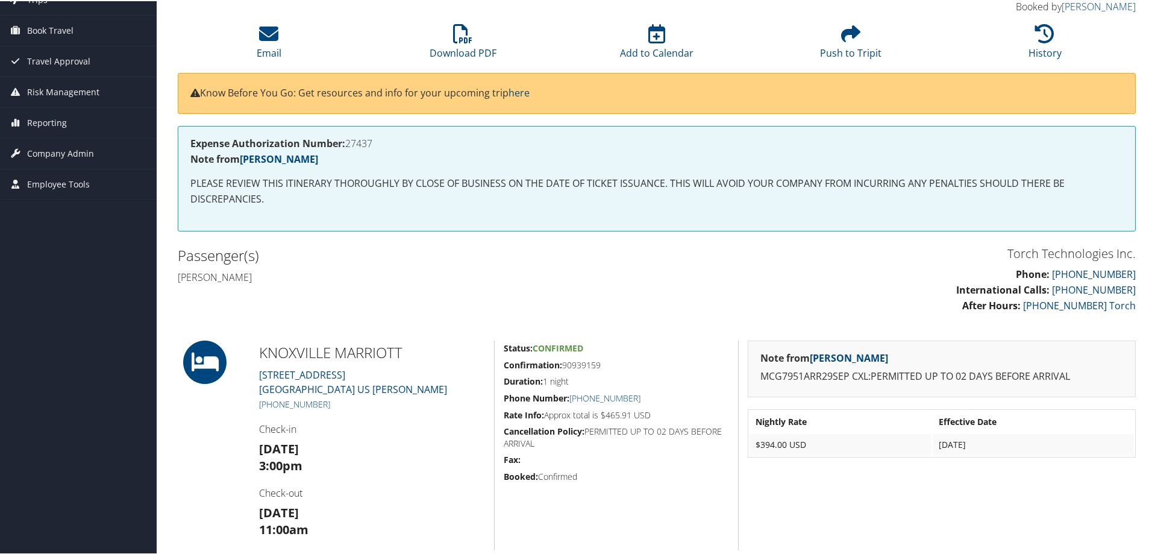
scroll to position [60, 0]
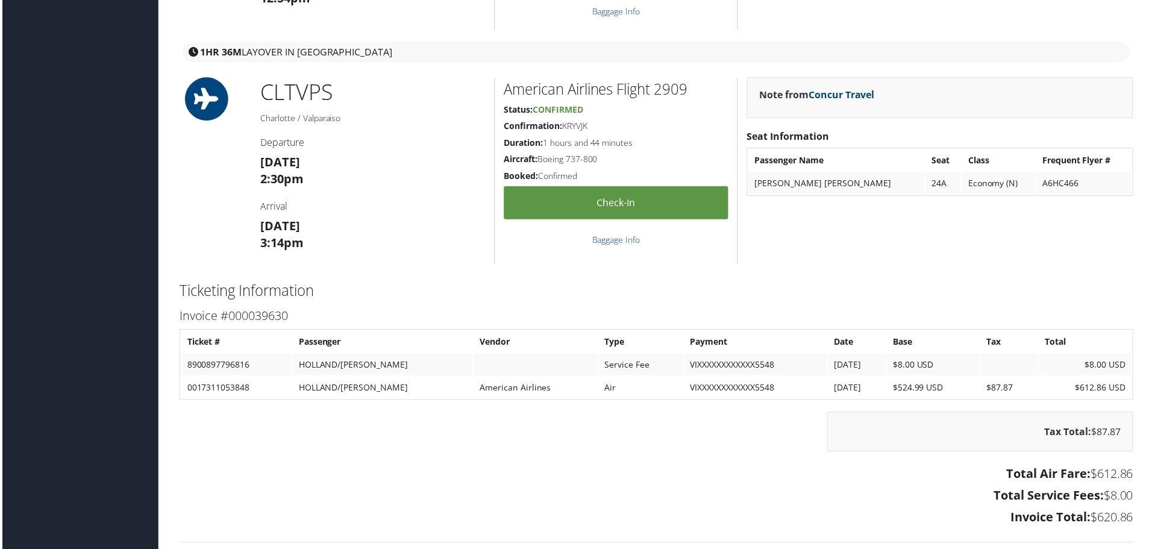
scroll to position [1265, 0]
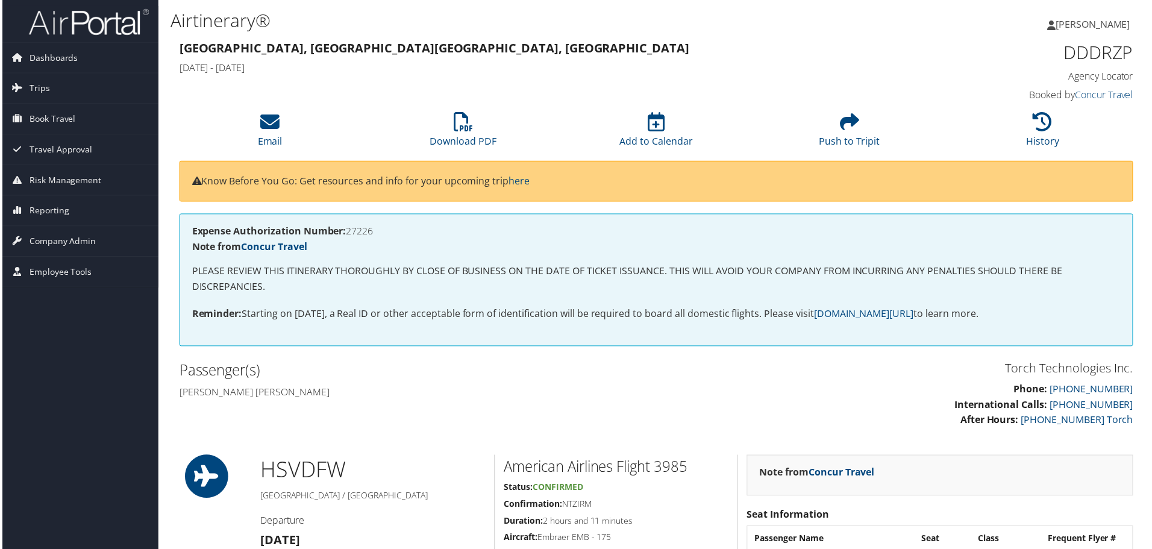
click at [729, 432] on div "Torch Technologies Inc. Phone: 800-251-9691 International Calls: 801-997-8688 A…" at bounding box center [901, 401] width 488 height 82
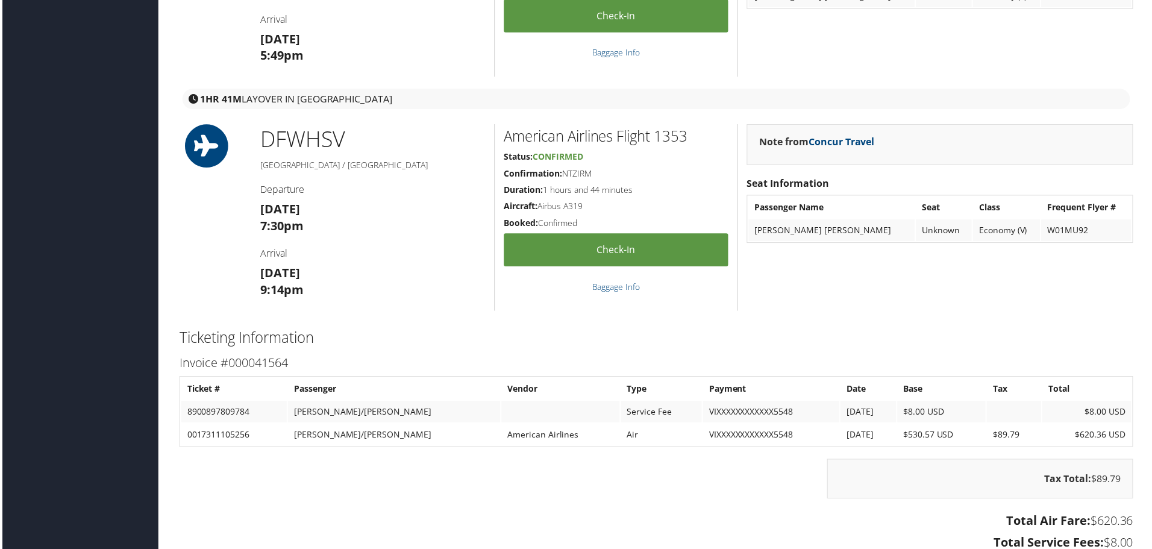
scroll to position [1205, 0]
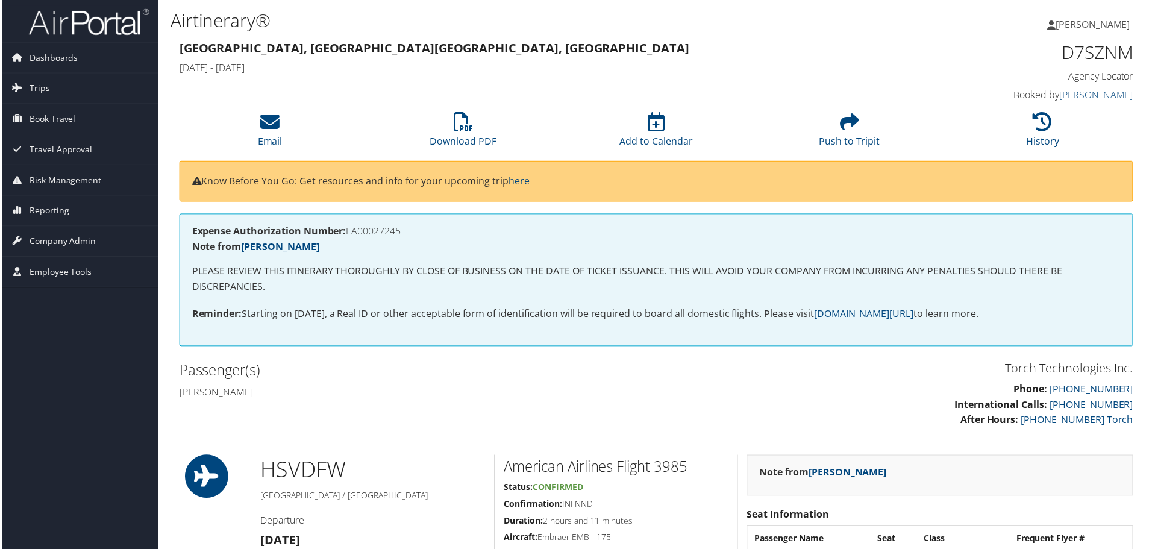
click at [532, 273] on p "PLEASE REVIEW THIS ITINERARY THOROUGHLY BY CLOSE OF BUSINESS ON THE DATE OF TIC…" at bounding box center [656, 279] width 933 height 31
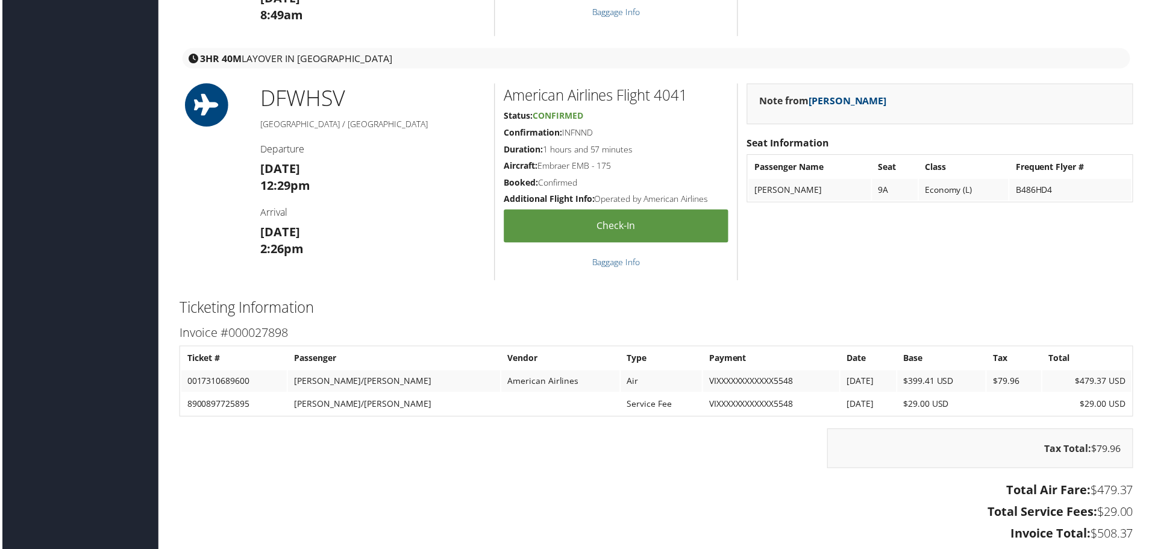
scroll to position [1446, 0]
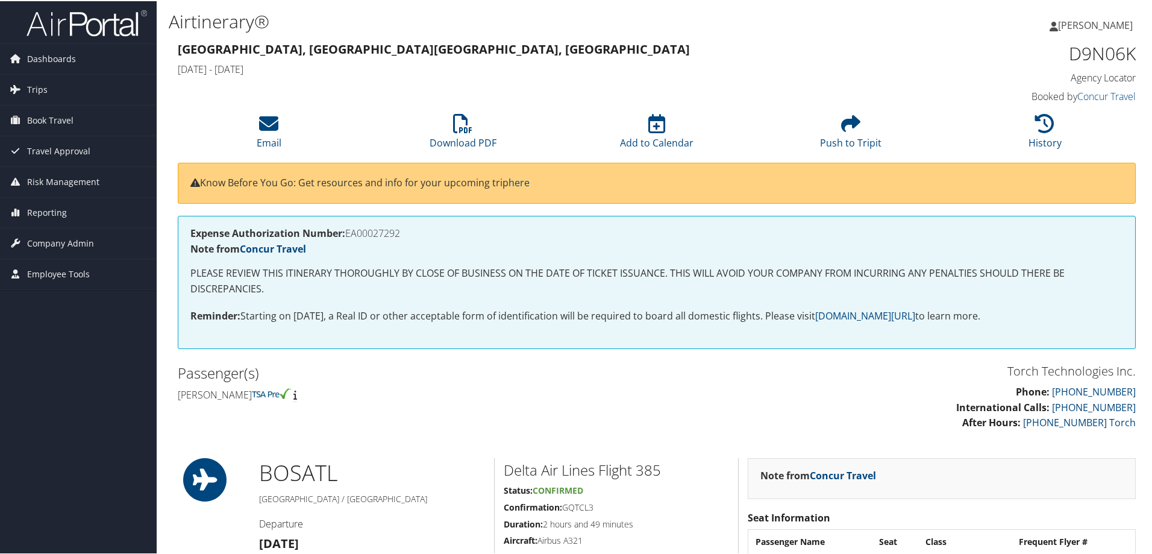
click at [619, 381] on h2 "Passenger(s)" at bounding box center [413, 372] width 470 height 20
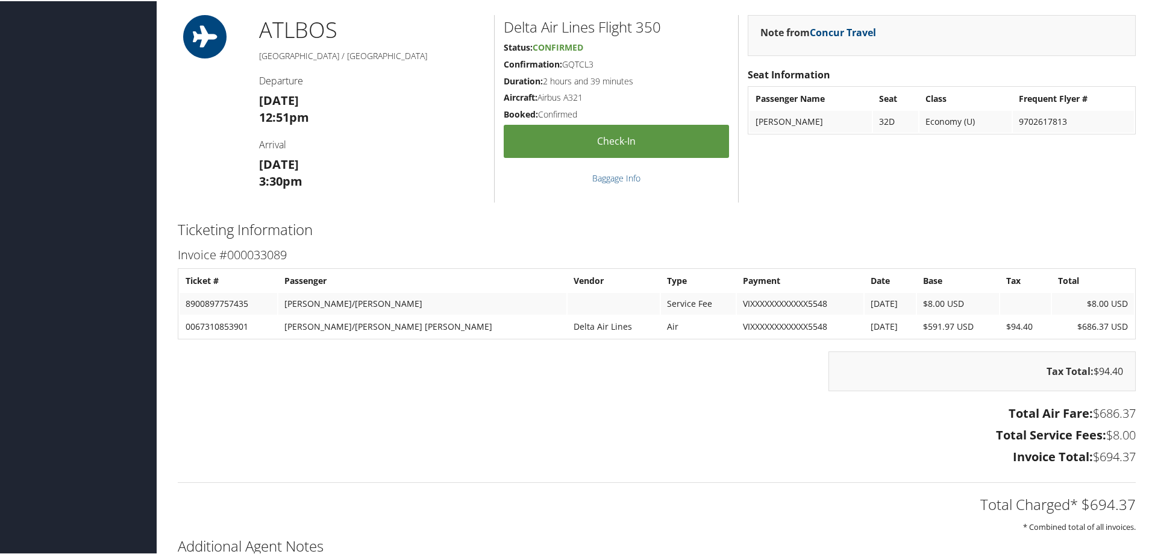
scroll to position [1567, 0]
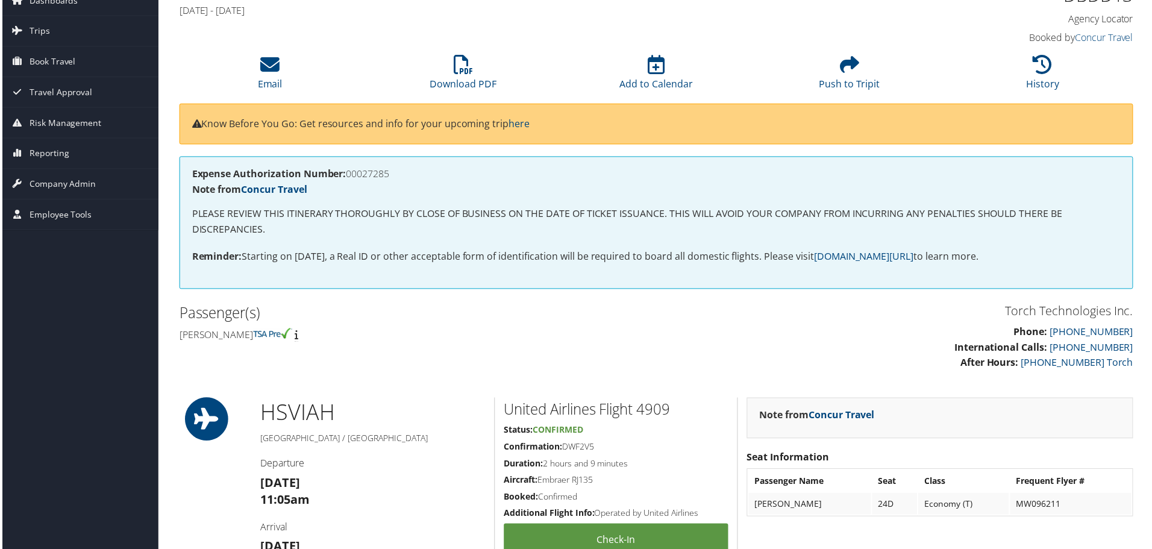
scroll to position [36, 0]
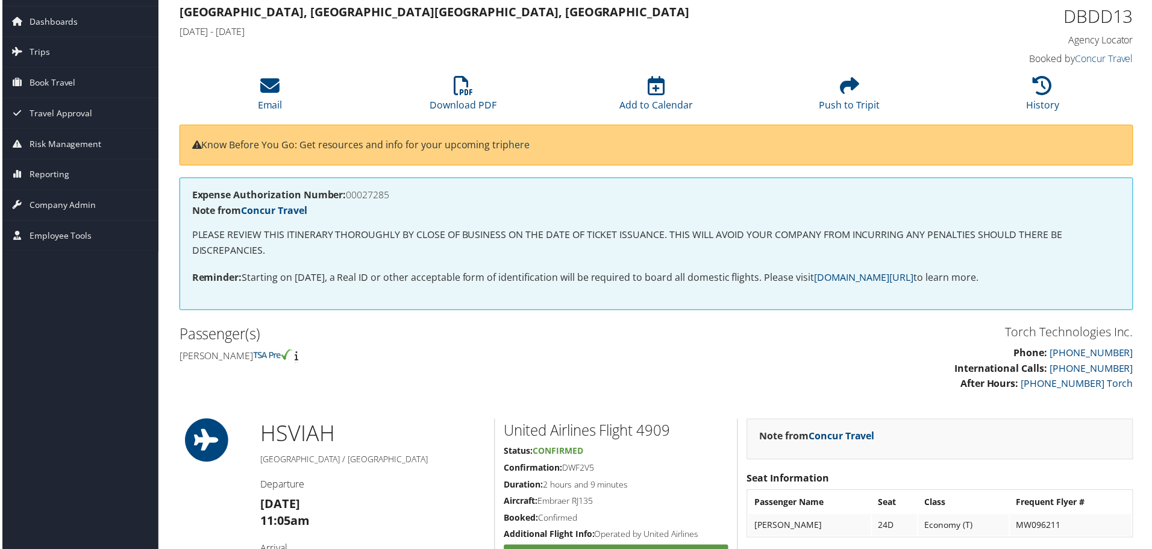
click at [365, 337] on h2 "Passenger(s)" at bounding box center [413, 335] width 470 height 20
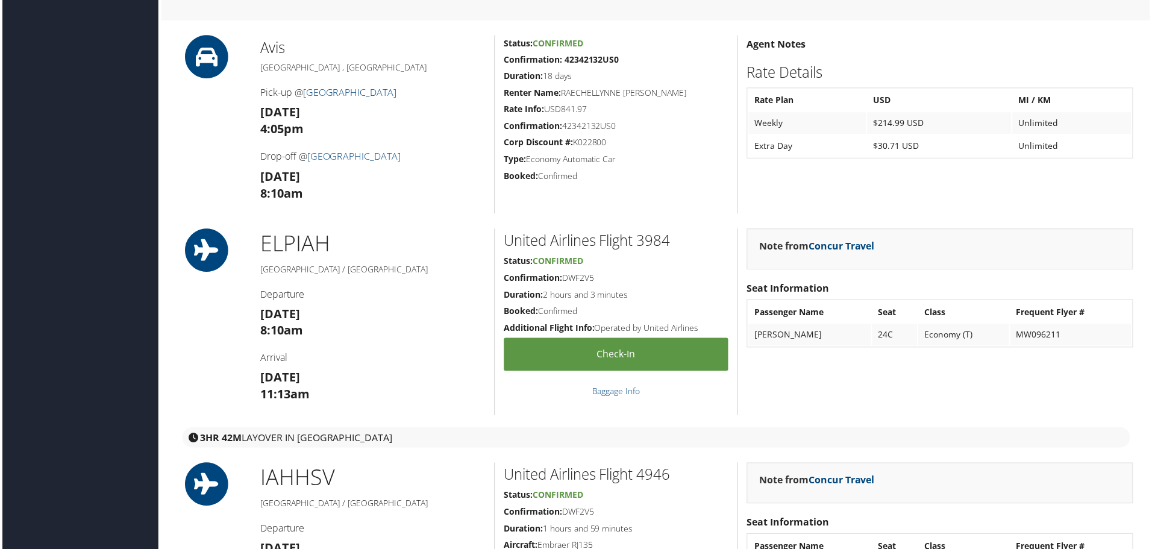
scroll to position [1060, 0]
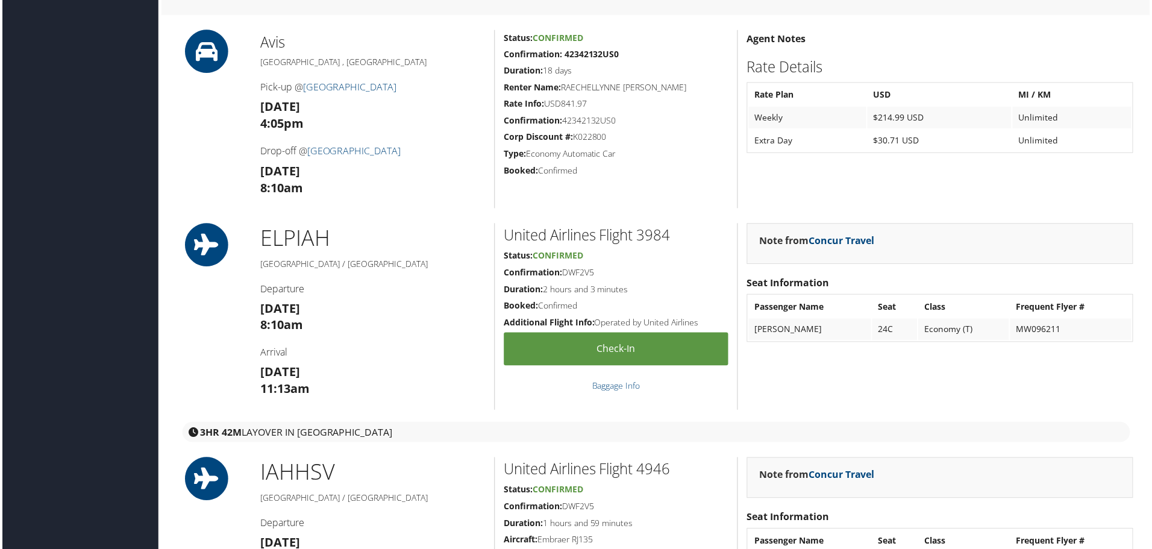
click at [313, 409] on div "ELP IAH [GEOGRAPHIC_DATA] / [GEOGRAPHIC_DATA] Departure [DATE] 8:10am Arrival […" at bounding box center [372, 317] width 244 height 187
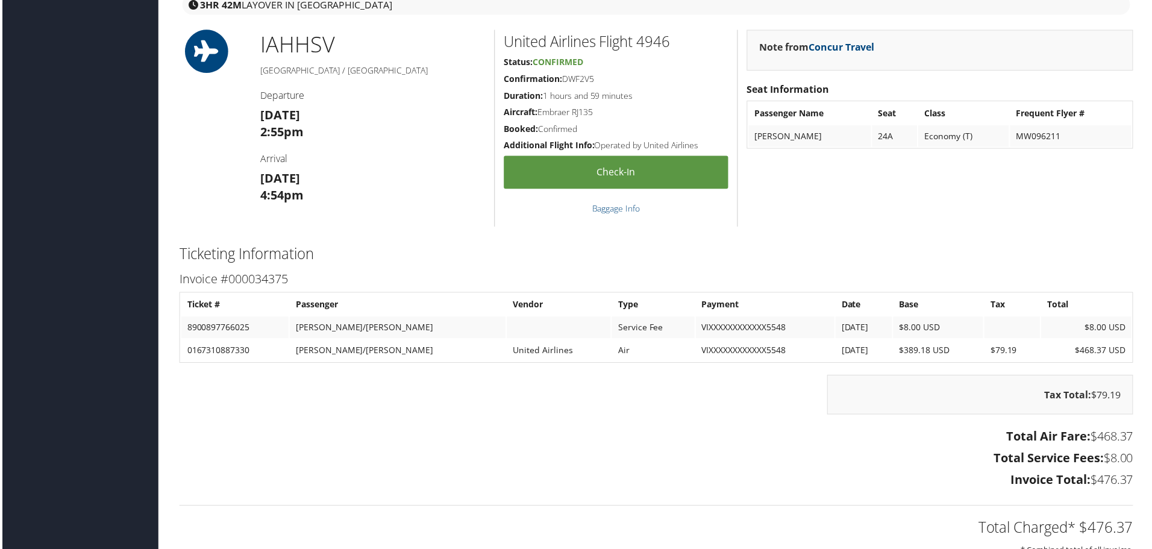
scroll to position [1542, 0]
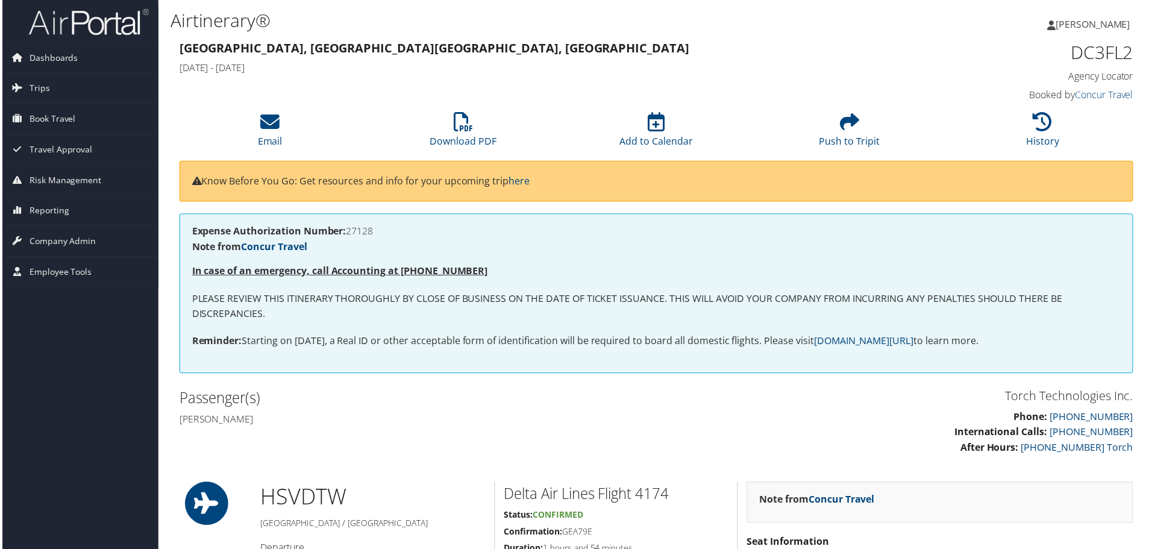
drag, startPoint x: 475, startPoint y: 262, endPoint x: 486, endPoint y: 251, distance: 15.8
click at [475, 263] on div "Expense Authorization Number: 27128 Note from Concur Travel In case of an emerg…" at bounding box center [657, 294] width 958 height 160
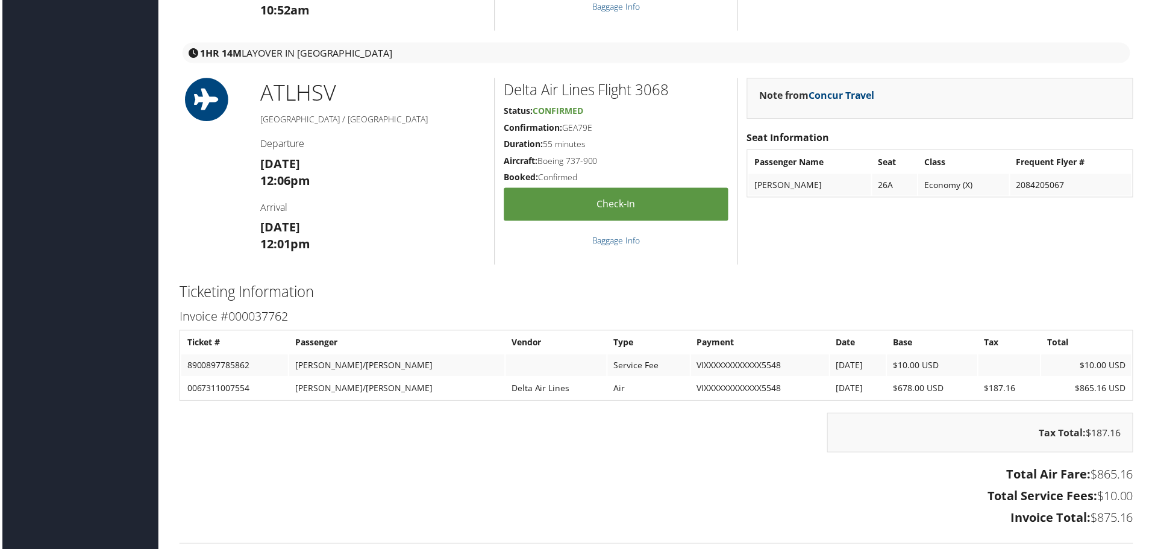
scroll to position [3254, 0]
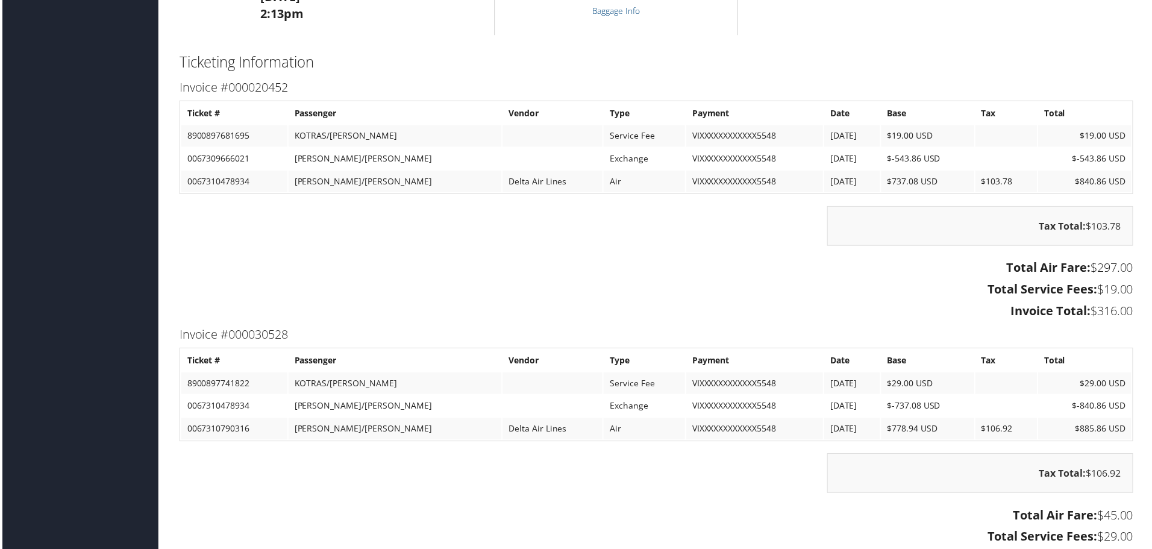
scroll to position [1808, 0]
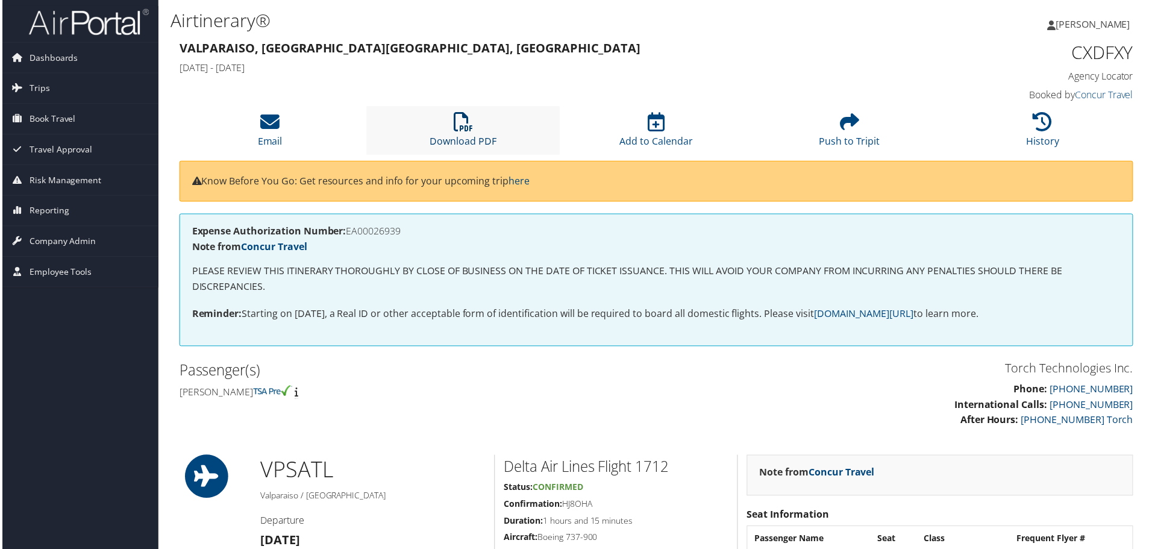
click at [460, 128] on icon at bounding box center [462, 122] width 19 height 19
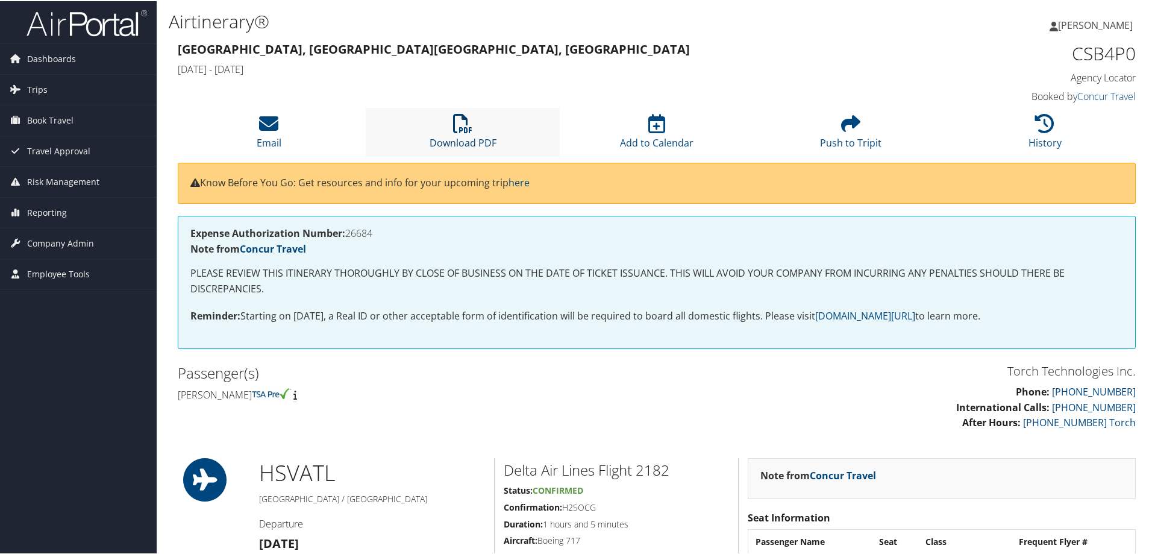
click at [460, 116] on icon at bounding box center [462, 122] width 19 height 19
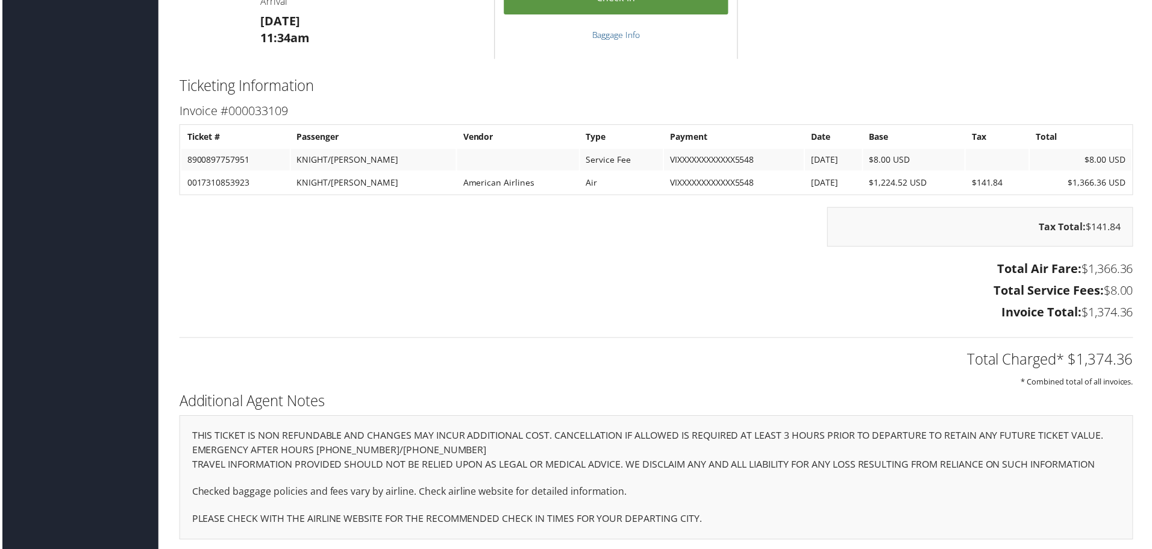
scroll to position [1968, 0]
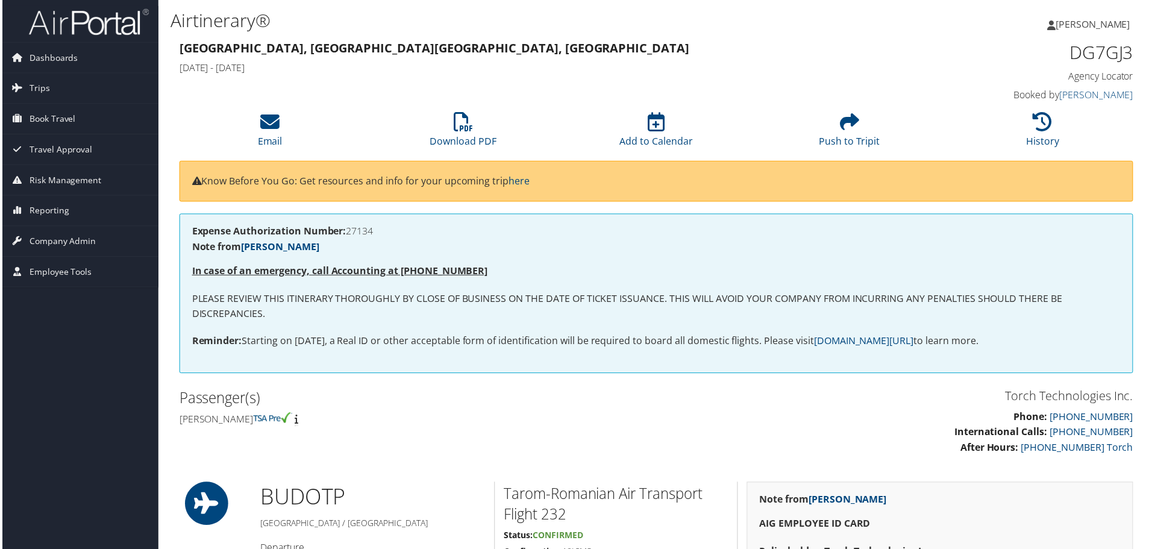
click at [452, 365] on div "Expense Authorization Number: 27134 Note from [PERSON_NAME] In case of an emerg…" at bounding box center [657, 294] width 958 height 160
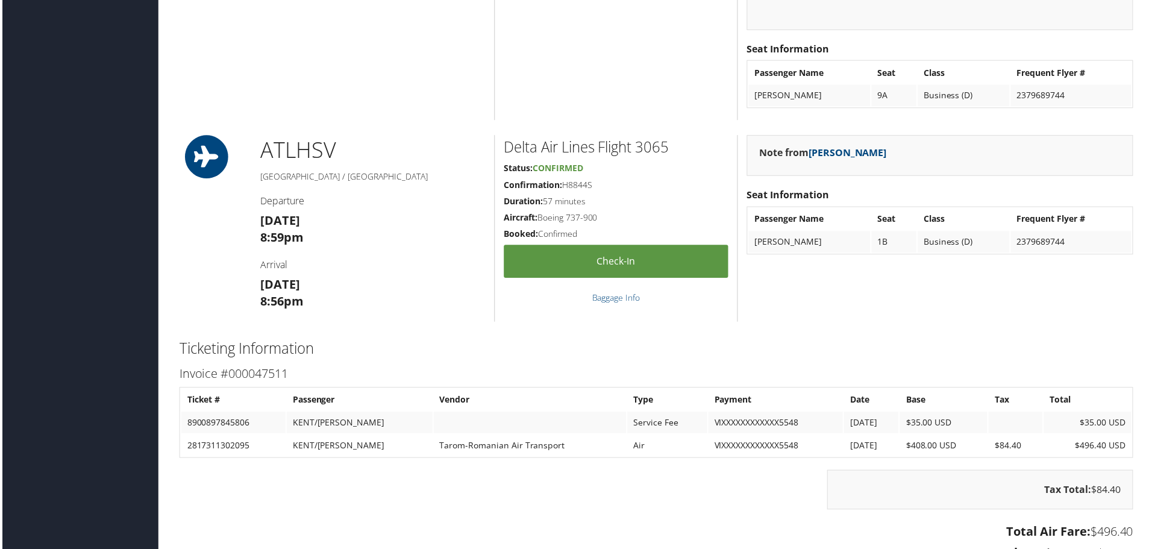
scroll to position [1928, 0]
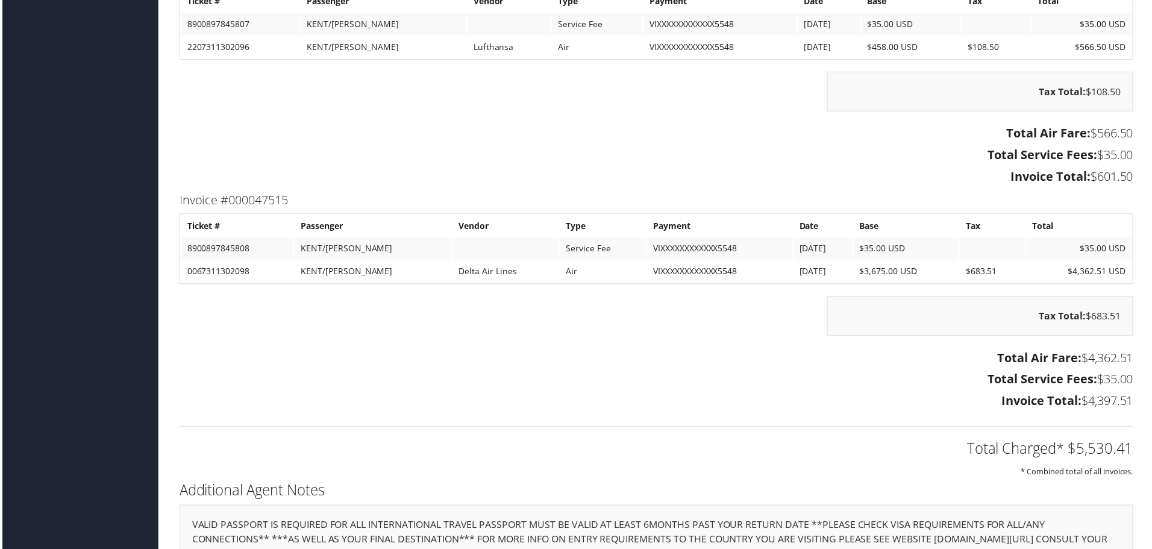
scroll to position [2591, 0]
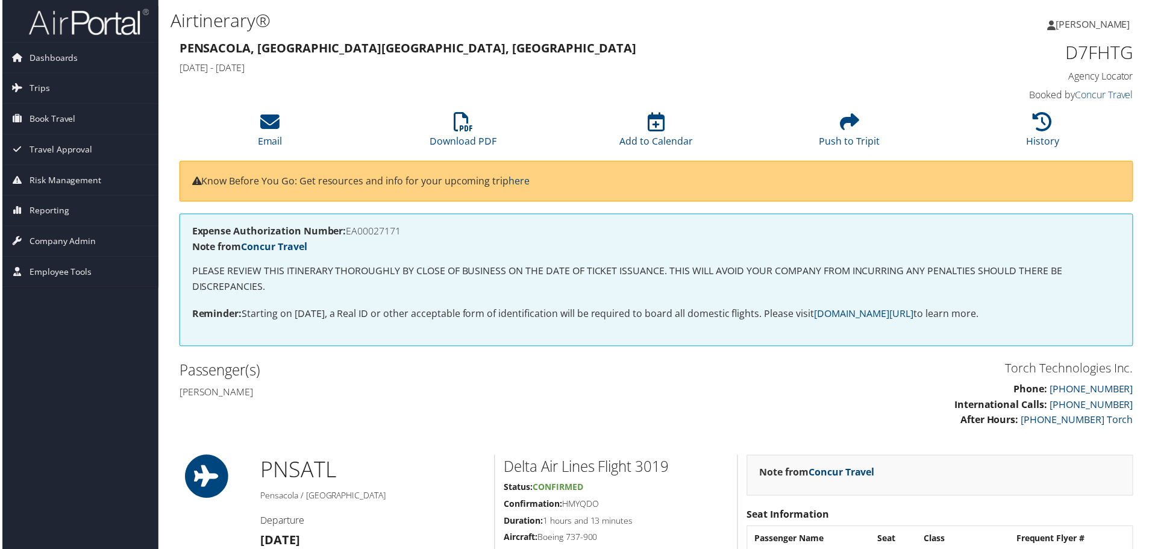
click at [539, 242] on div "Expense Authorization Number: EA00027171 Note from Concur Travel PLEASE REVIEW …" at bounding box center [657, 280] width 958 height 133
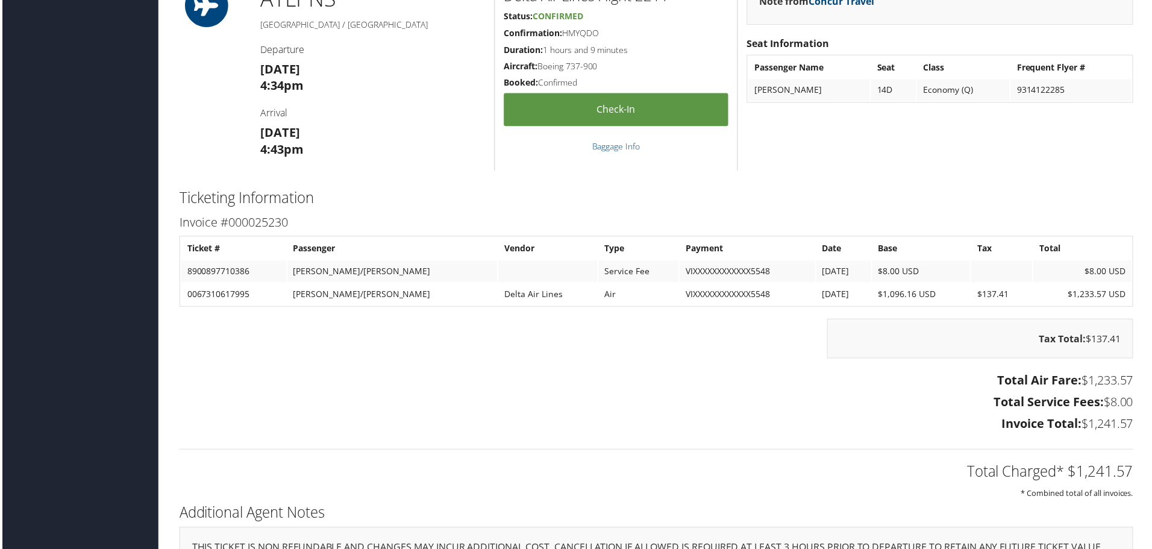
scroll to position [1627, 0]
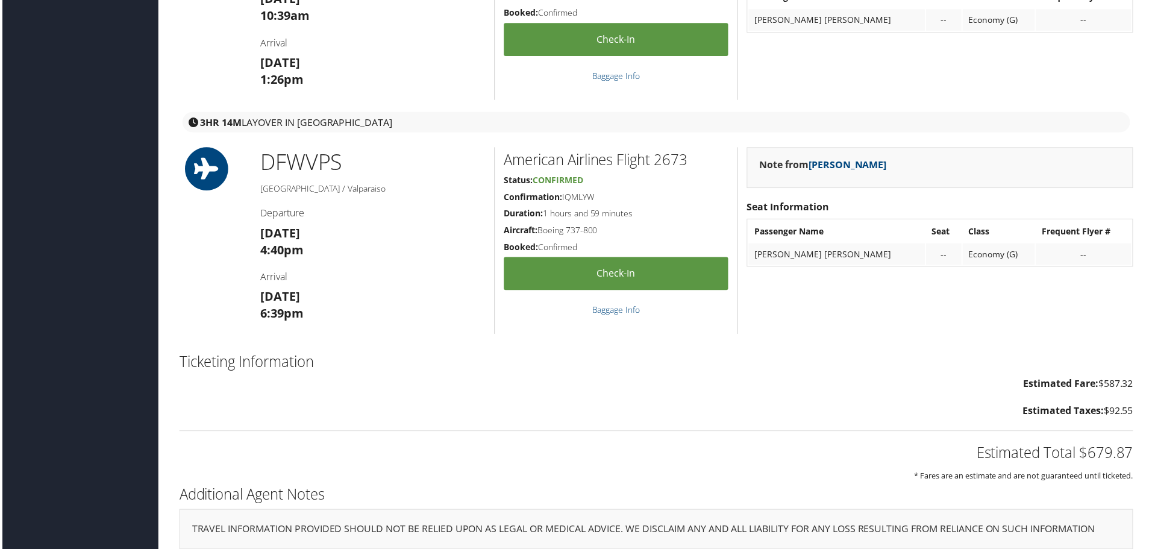
scroll to position [1139, 0]
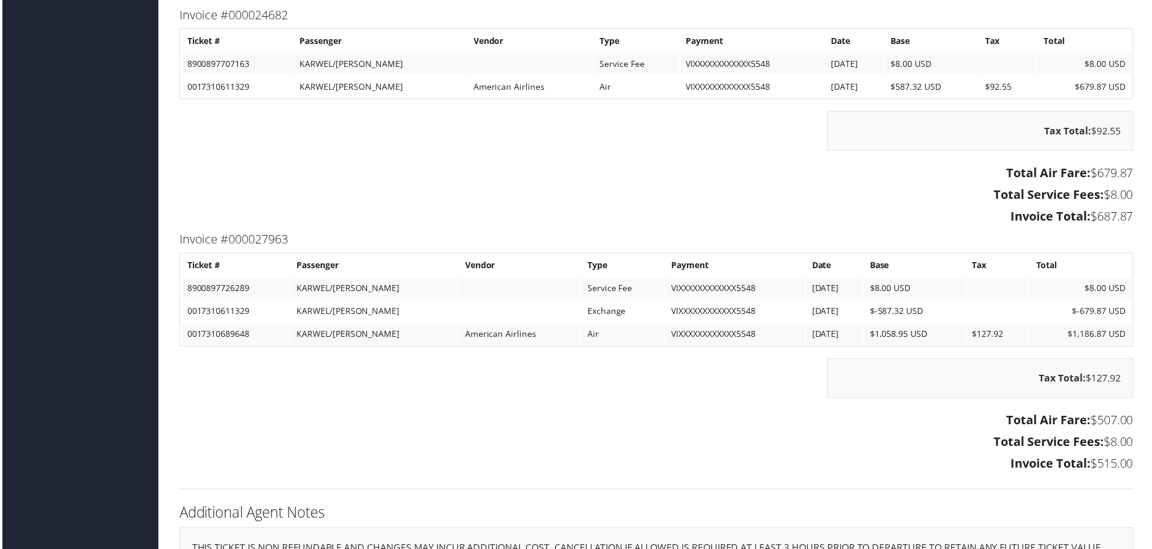
scroll to position [1627, 0]
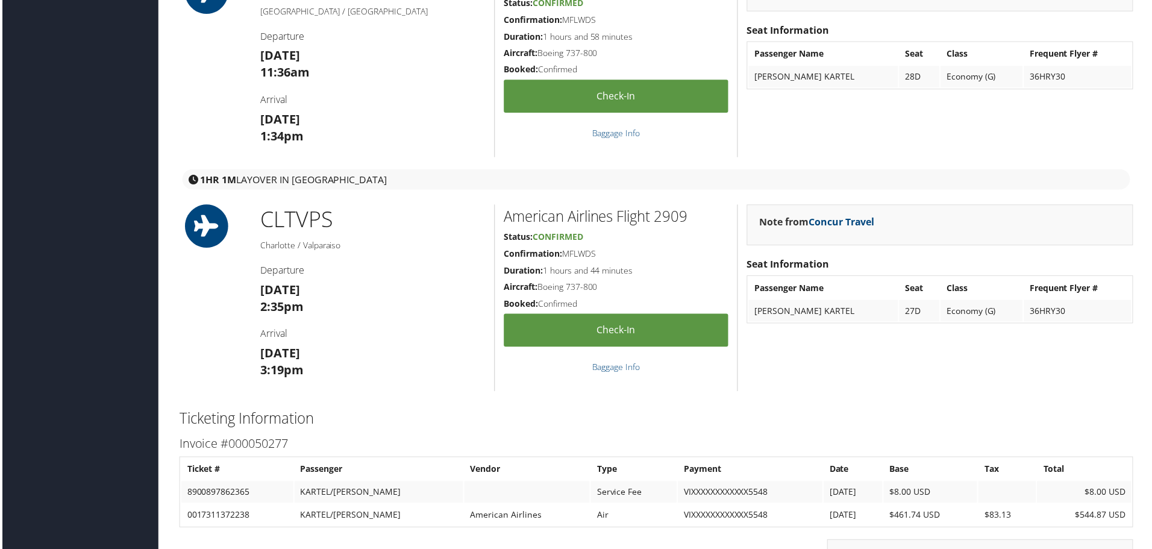
scroll to position [1326, 0]
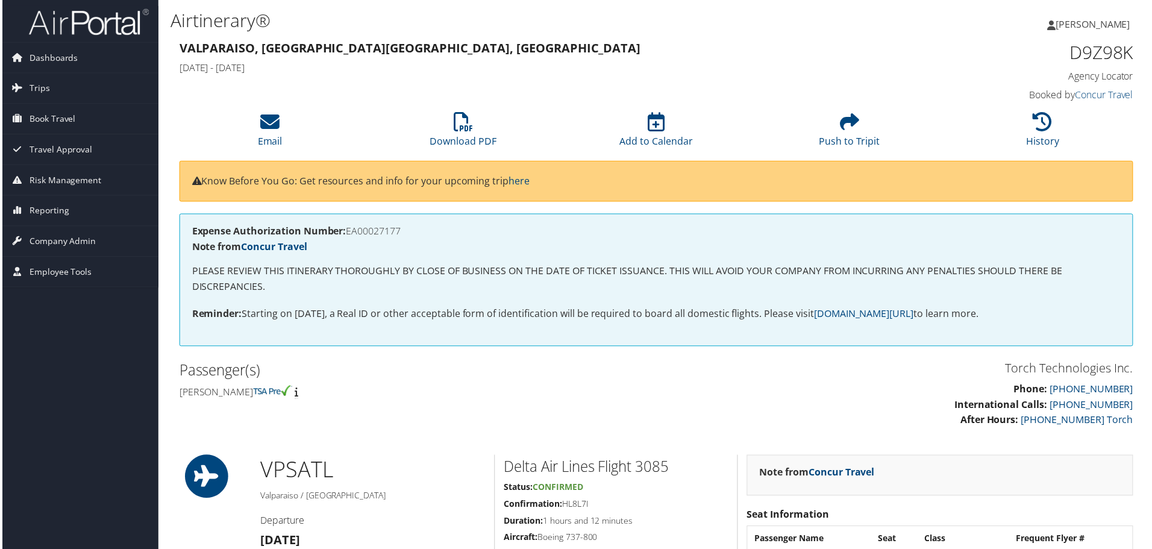
click at [582, 421] on div "Torch Technologies Inc. Phone: [PHONE_NUMBER] International Calls: [PHONE_NUMBE…" at bounding box center [657, 401] width 976 height 82
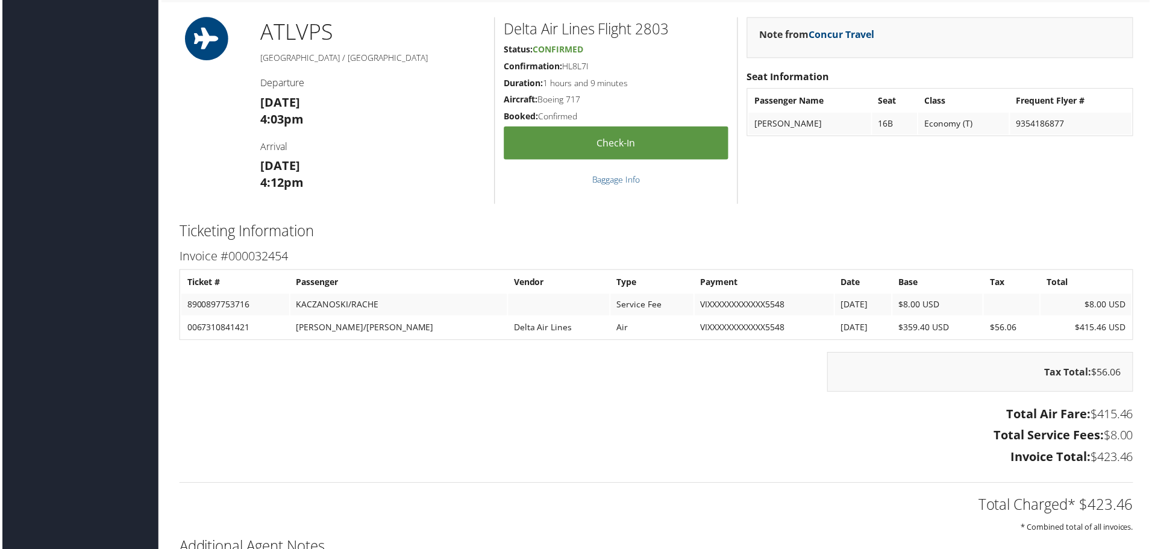
scroll to position [844, 0]
